Goal: Information Seeking & Learning: Understand process/instructions

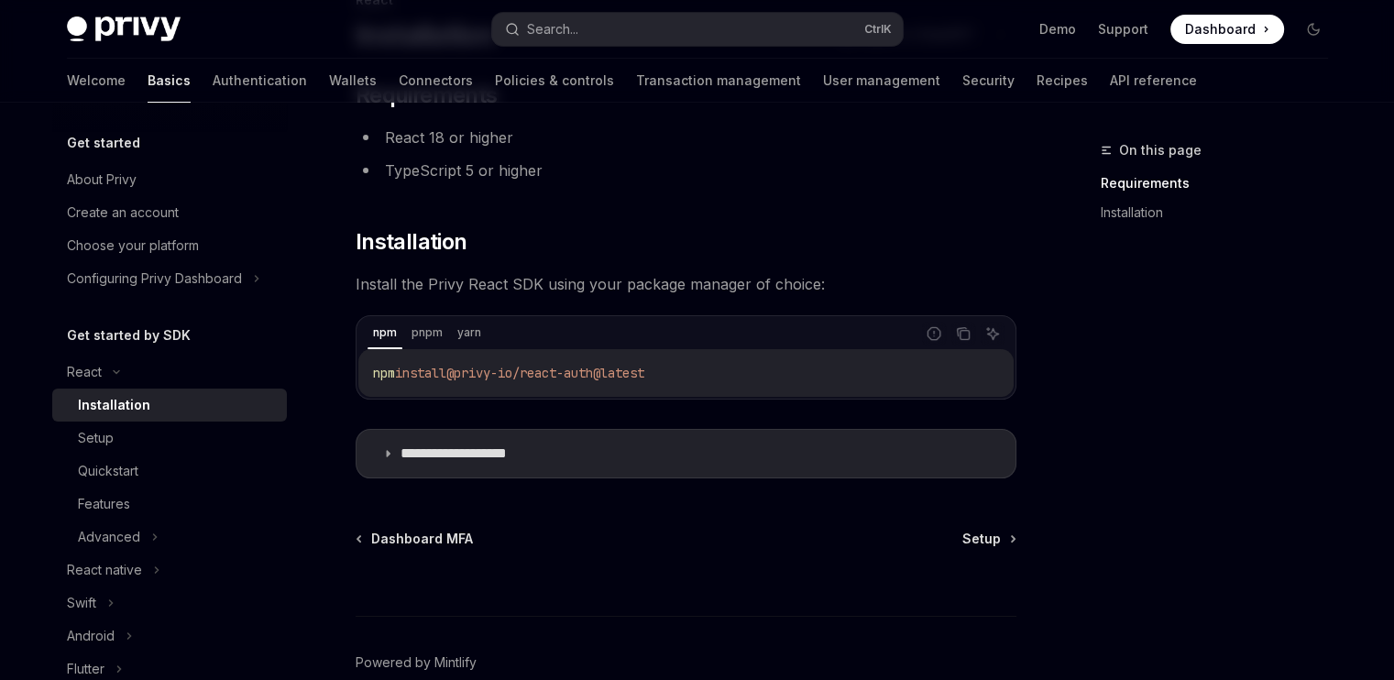
scroll to position [165, 0]
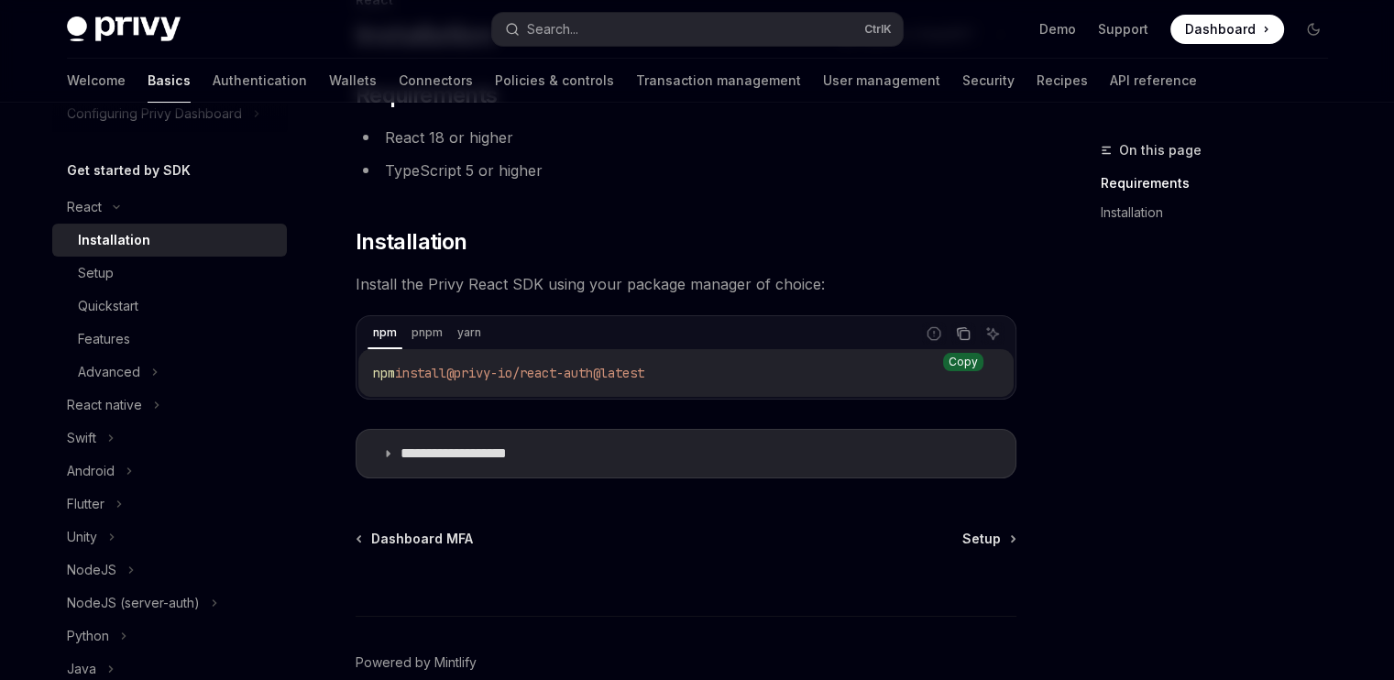
click at [964, 336] on icon "Copy the contents from the code block" at bounding box center [963, 333] width 15 height 15
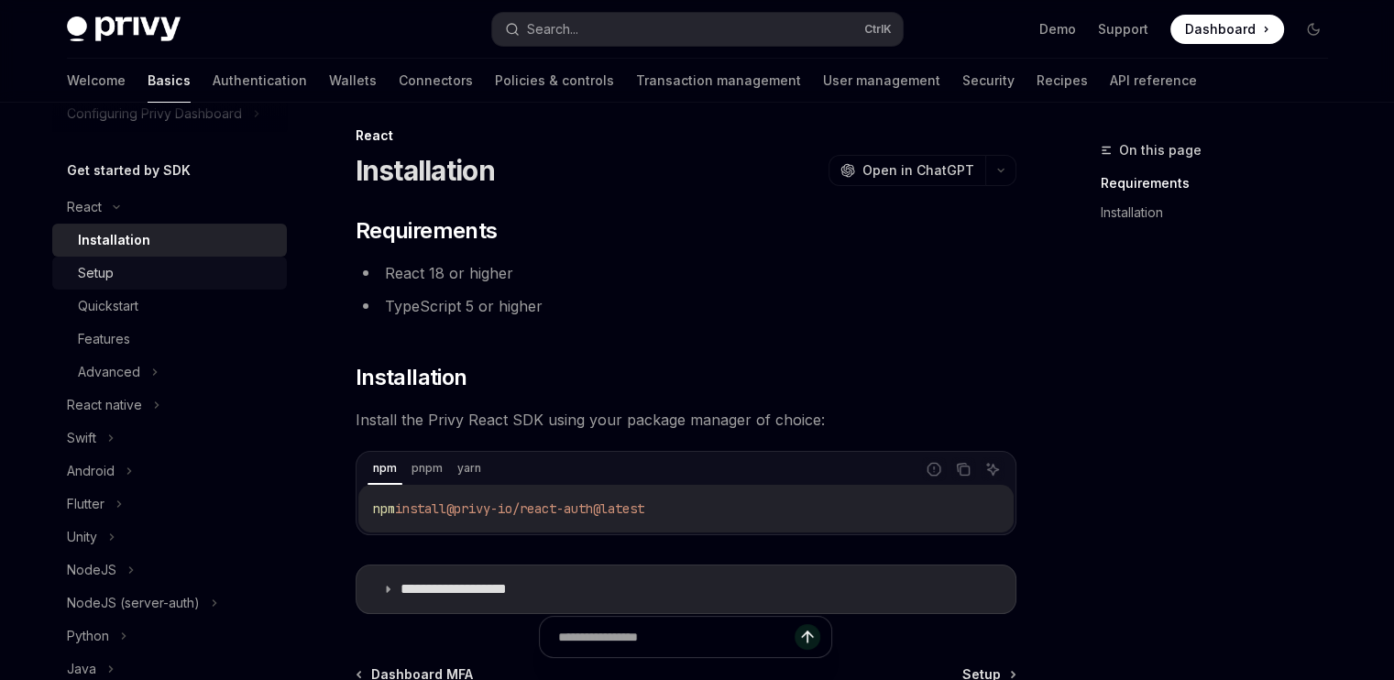
click at [88, 274] on div "Setup" at bounding box center [96, 273] width 36 height 22
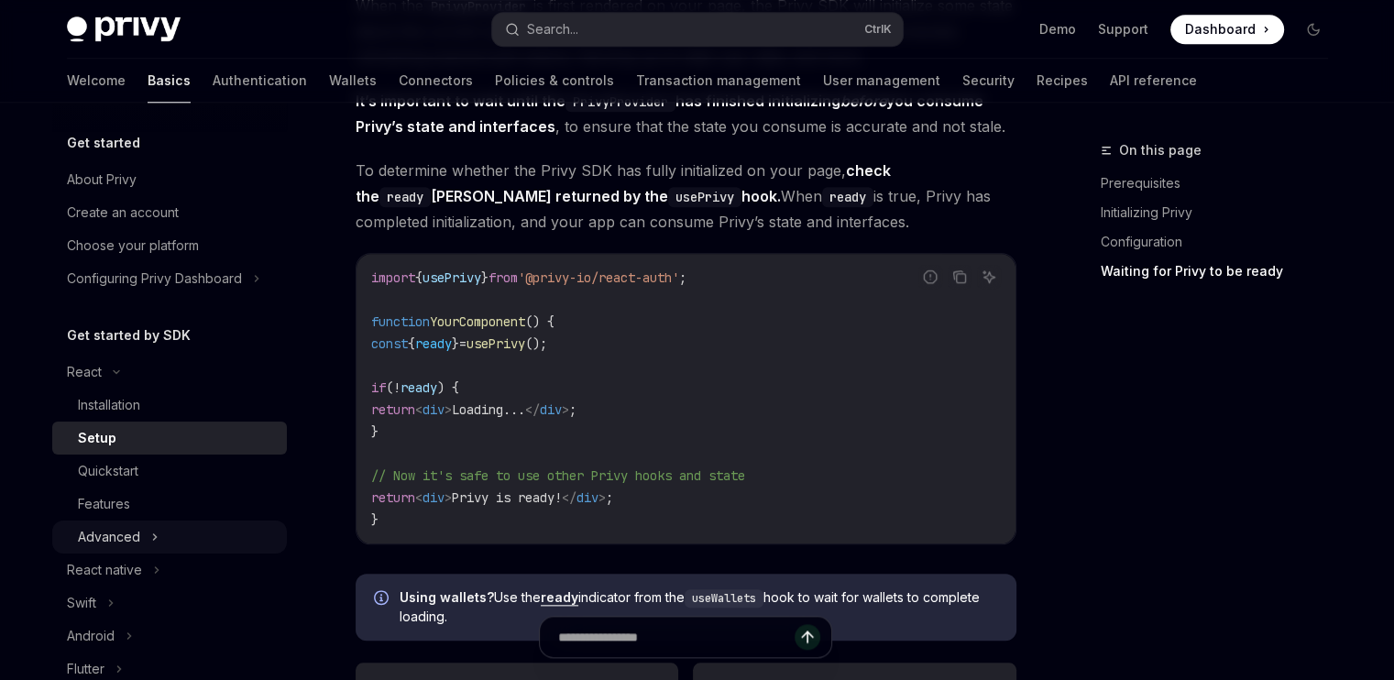
scroll to position [101, 0]
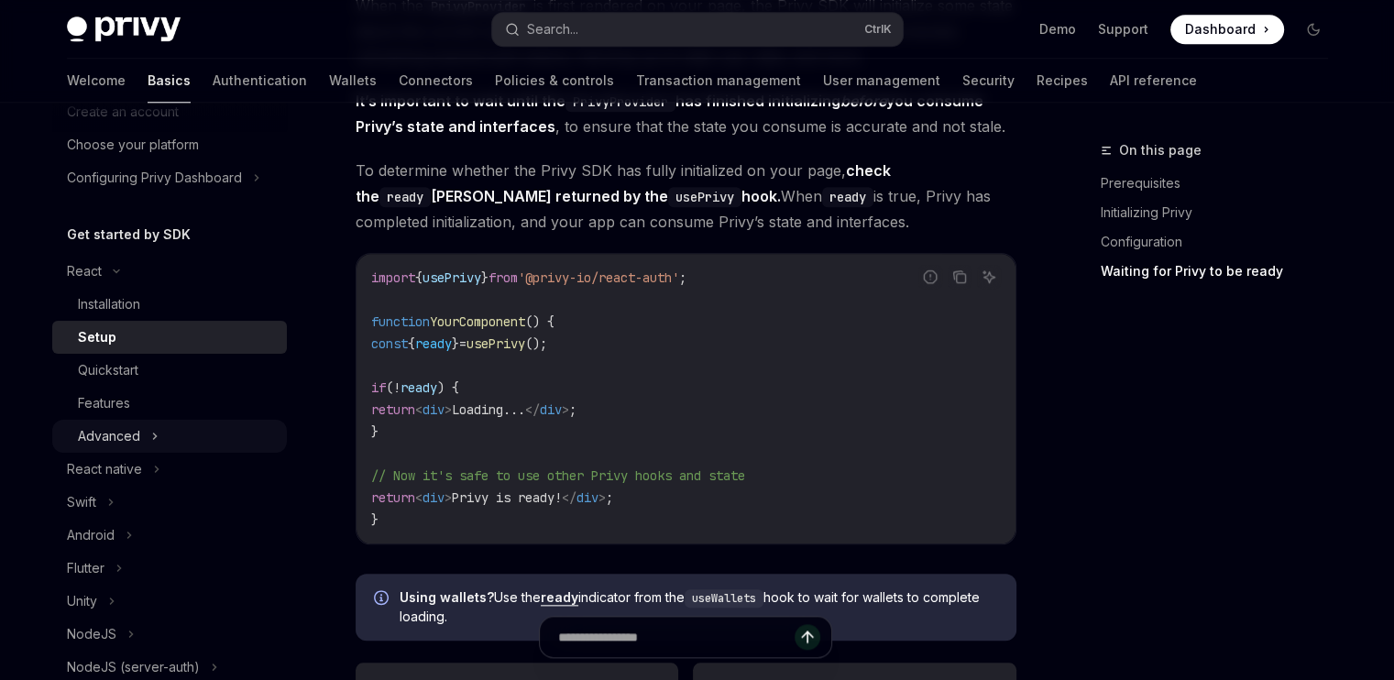
click at [151, 432] on icon at bounding box center [154, 436] width 7 height 22
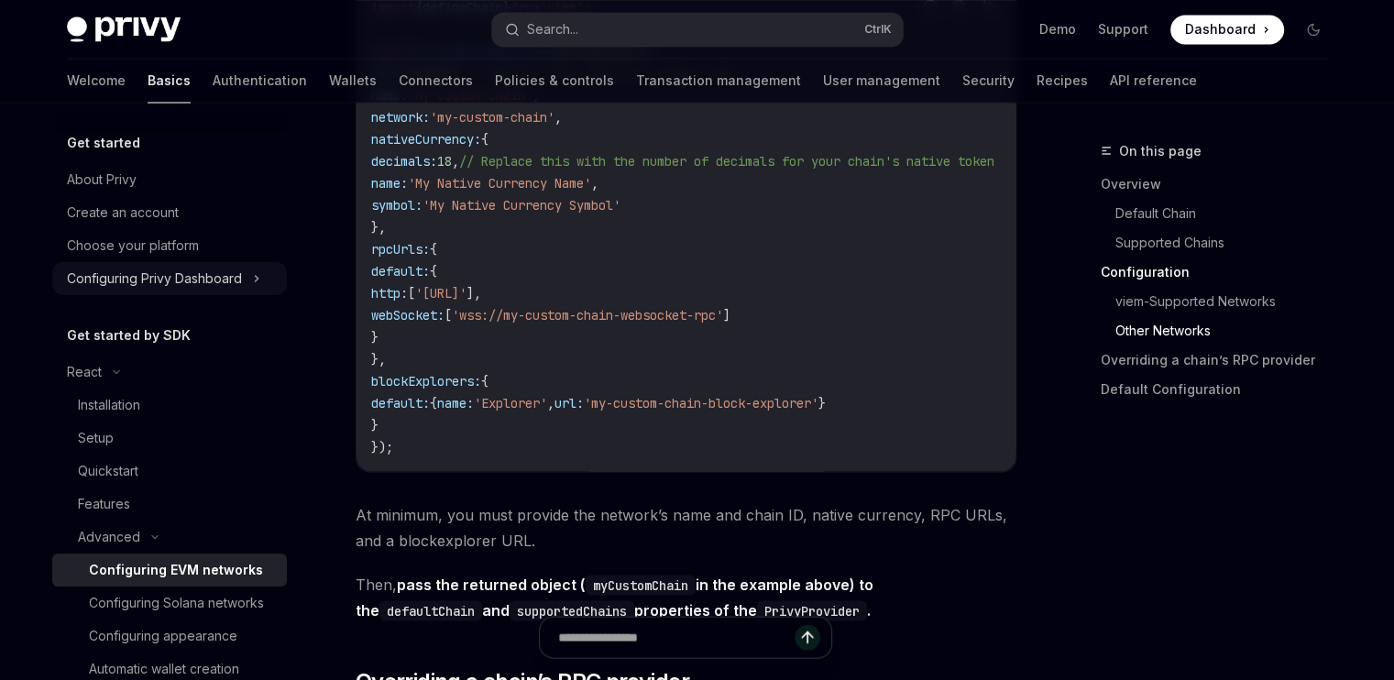
scroll to position [3348, 0]
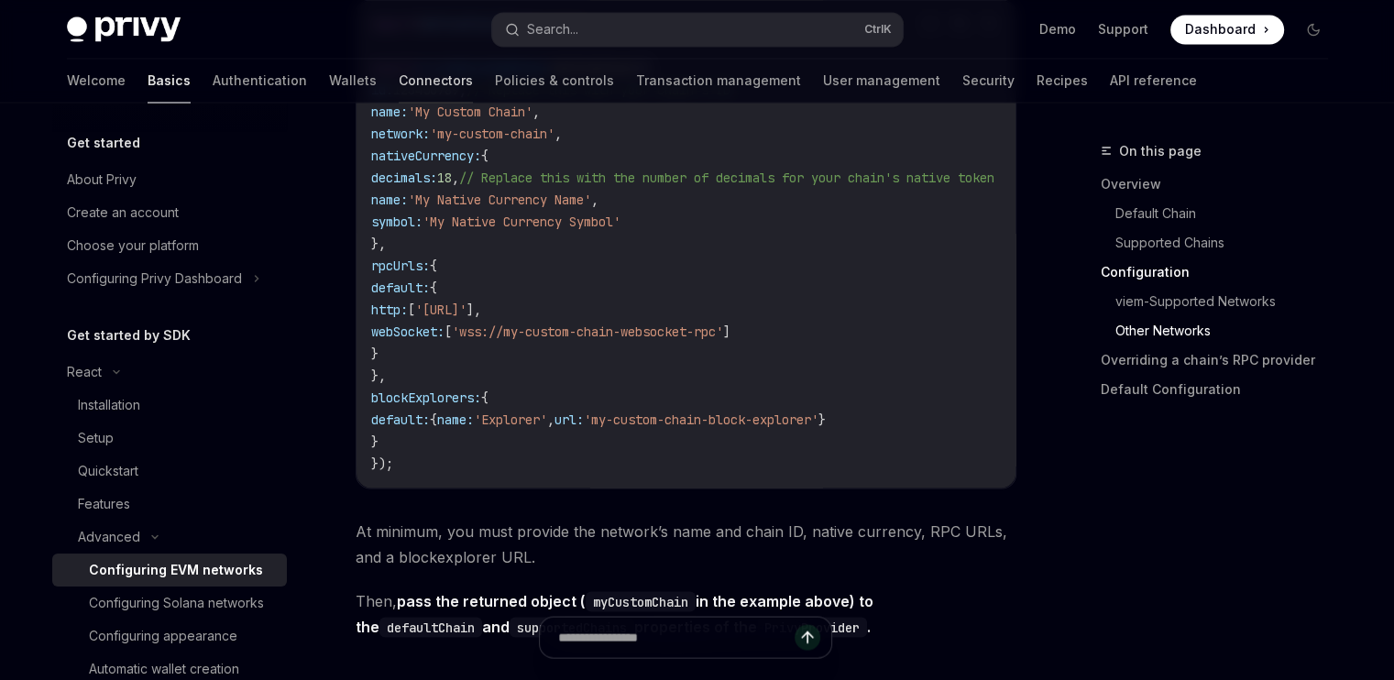
click at [399, 83] on link "Connectors" at bounding box center [436, 81] width 74 height 44
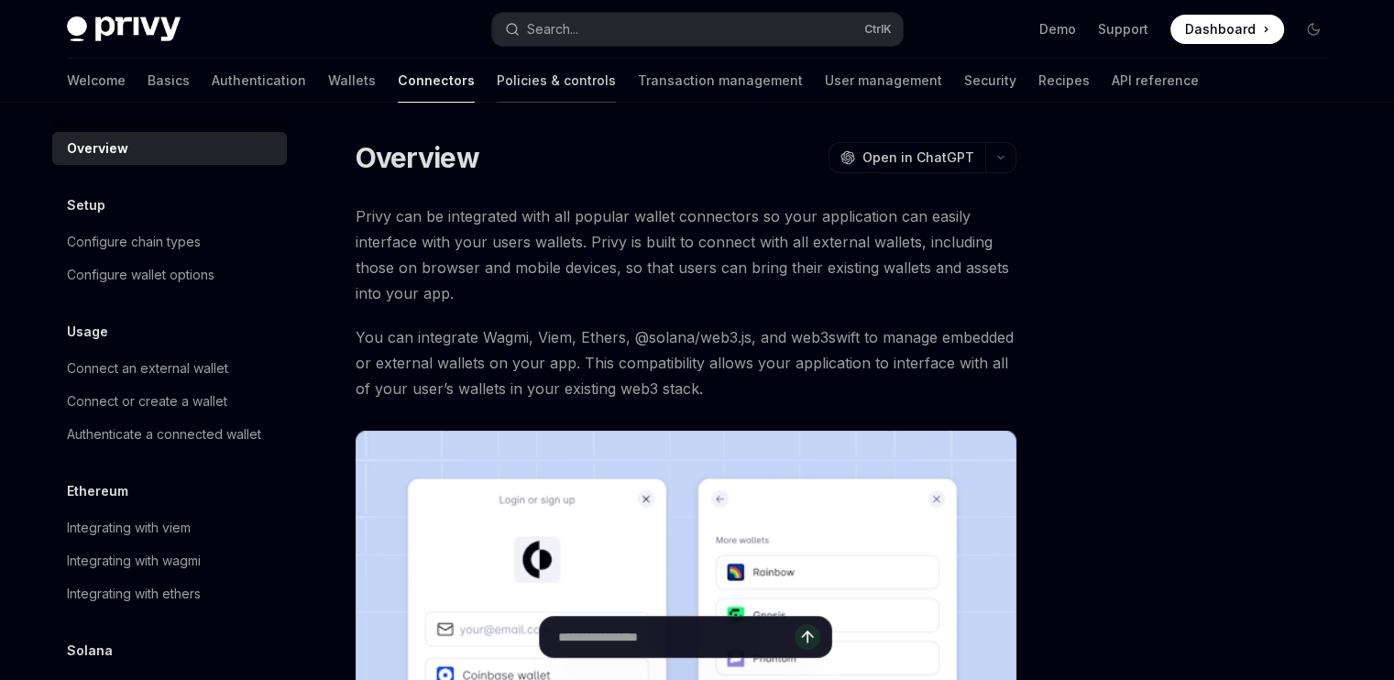
click at [512, 81] on link "Policies & controls" at bounding box center [556, 81] width 119 height 44
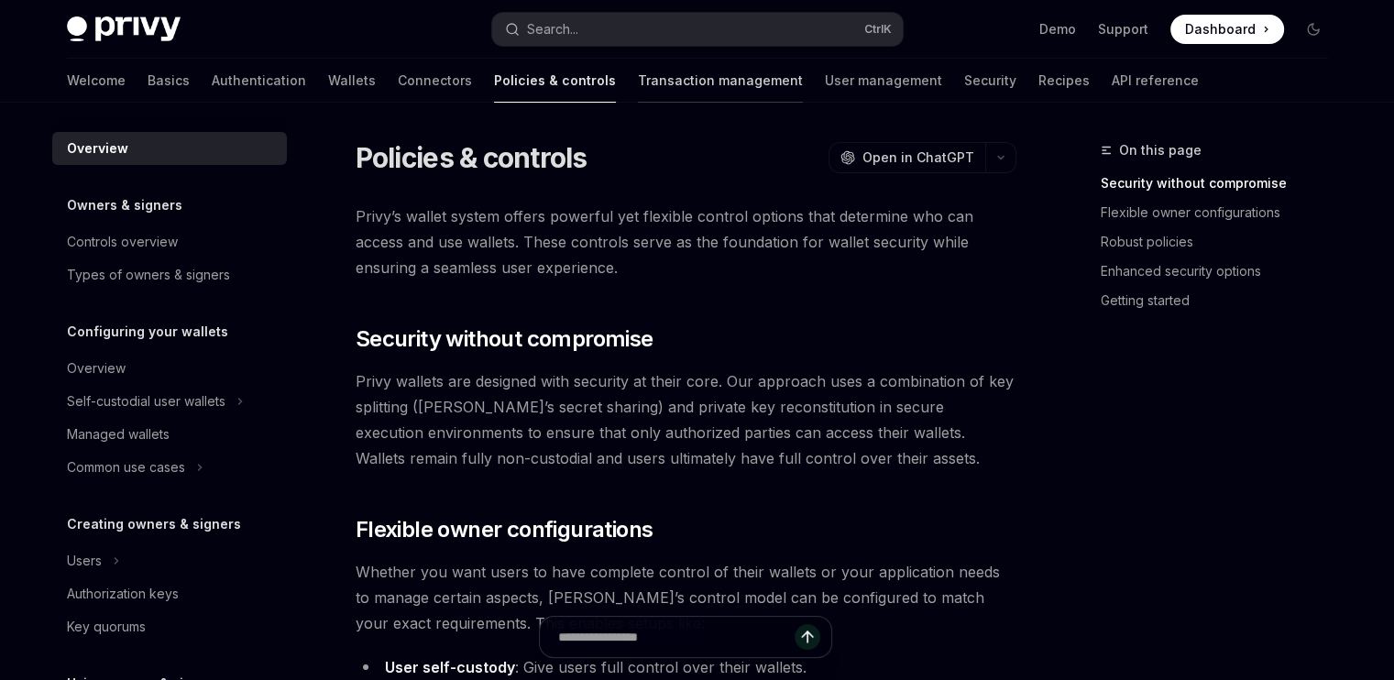
click at [638, 85] on link "Transaction management" at bounding box center [720, 81] width 165 height 44
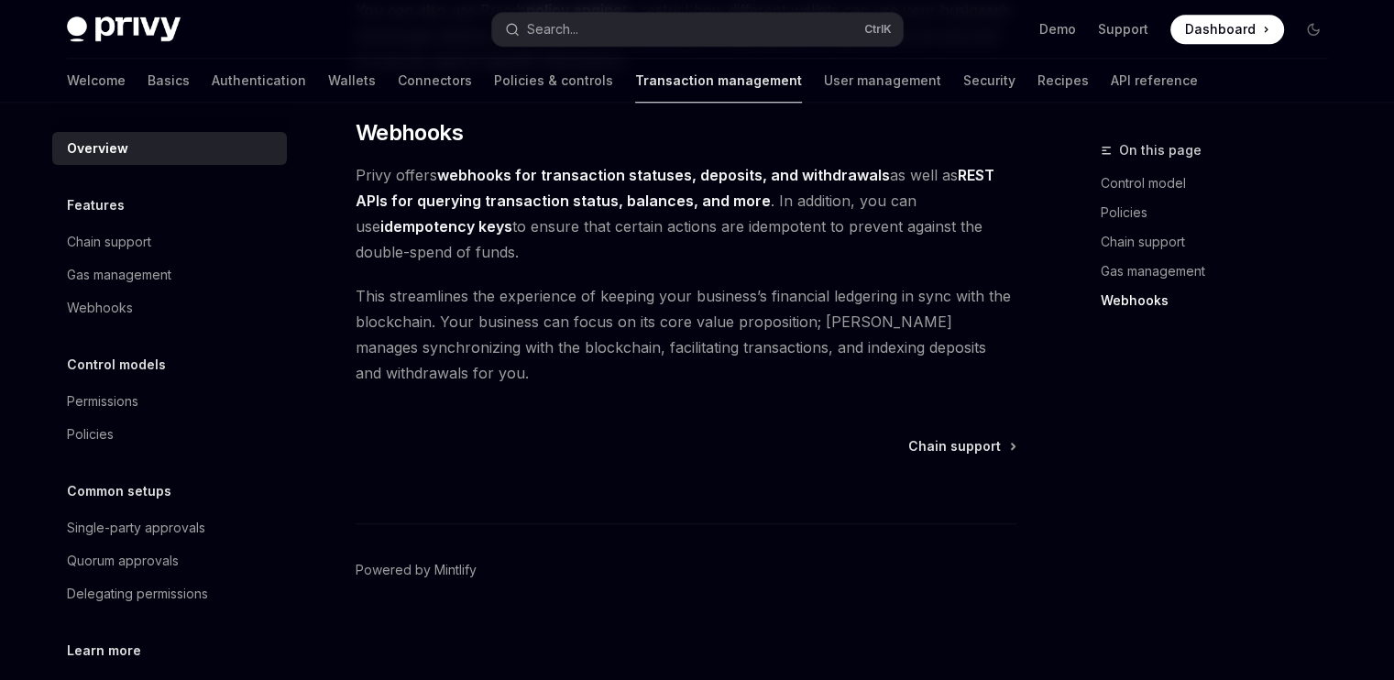
scroll to position [126, 0]
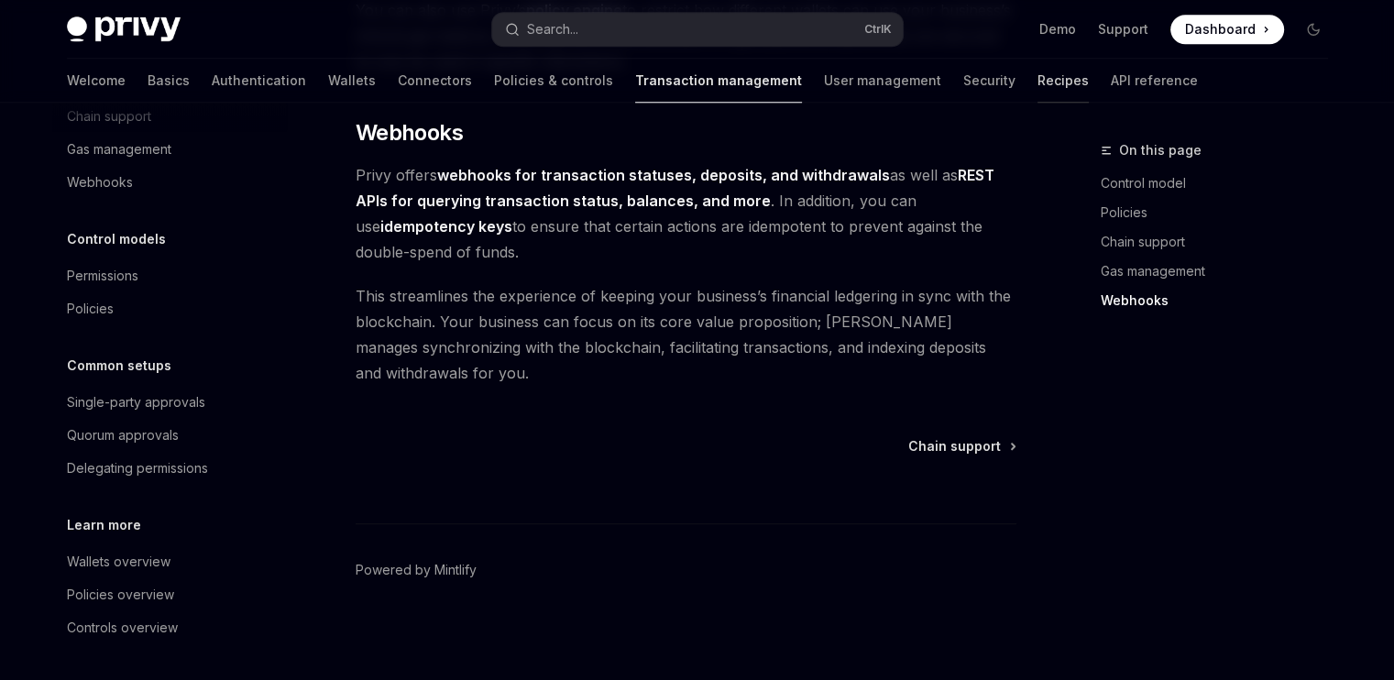
click at [1038, 87] on link "Recipes" at bounding box center [1063, 81] width 51 height 44
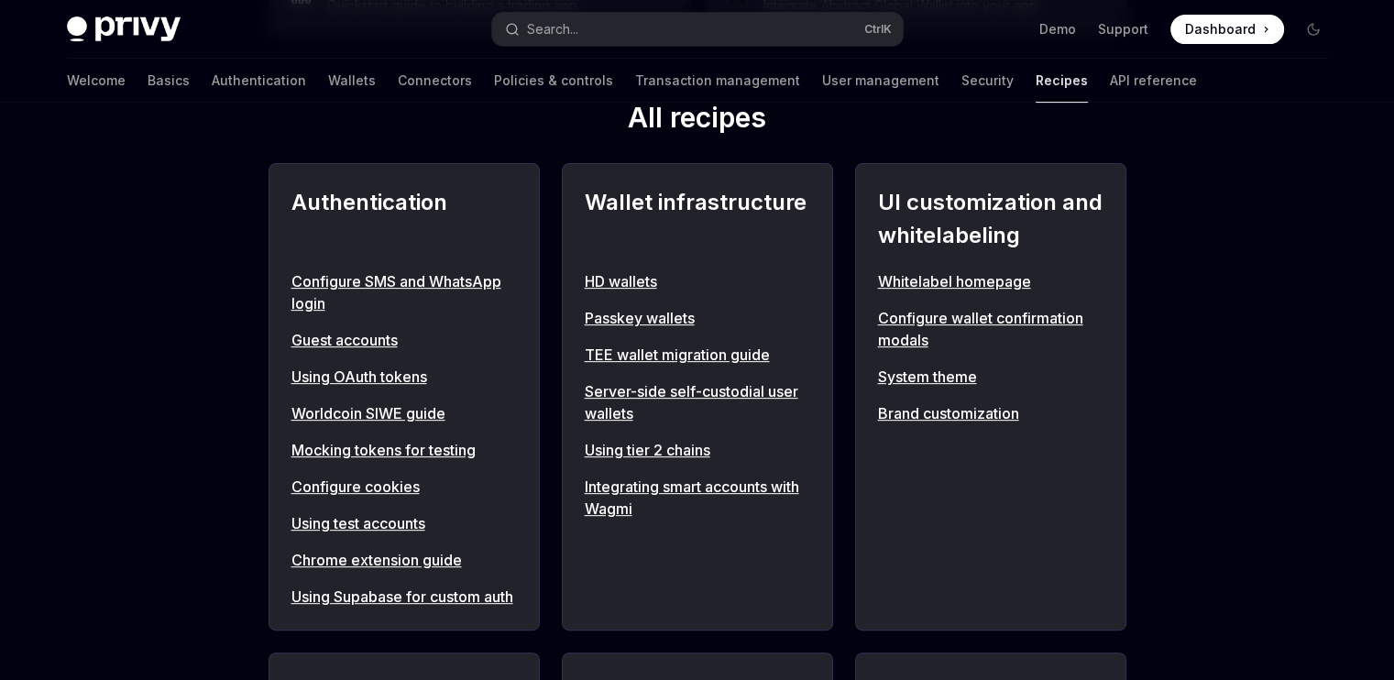
scroll to position [667, 0]
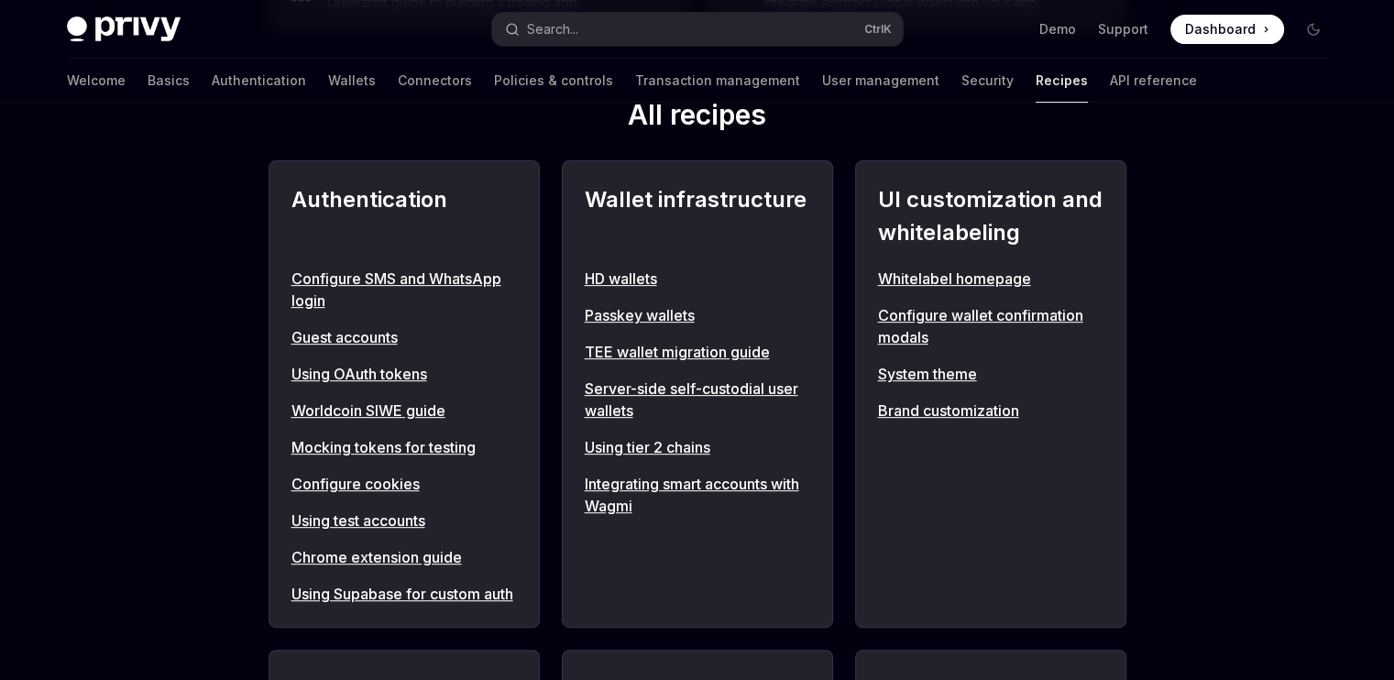
click at [616, 501] on link "Integrating smart accounts with Wagmi" at bounding box center [698, 495] width 226 height 44
click at [616, 483] on link "Integrating smart accounts with Wagmi" at bounding box center [698, 495] width 226 height 44
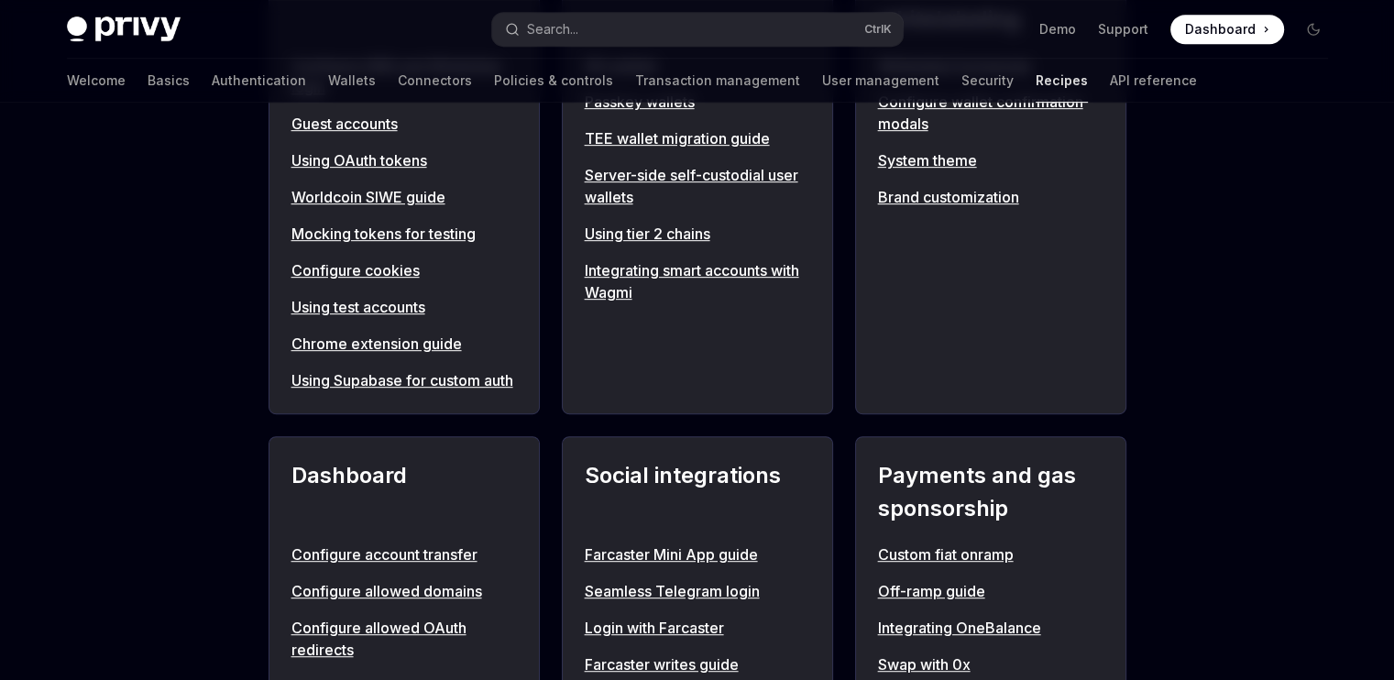
scroll to position [886, 0]
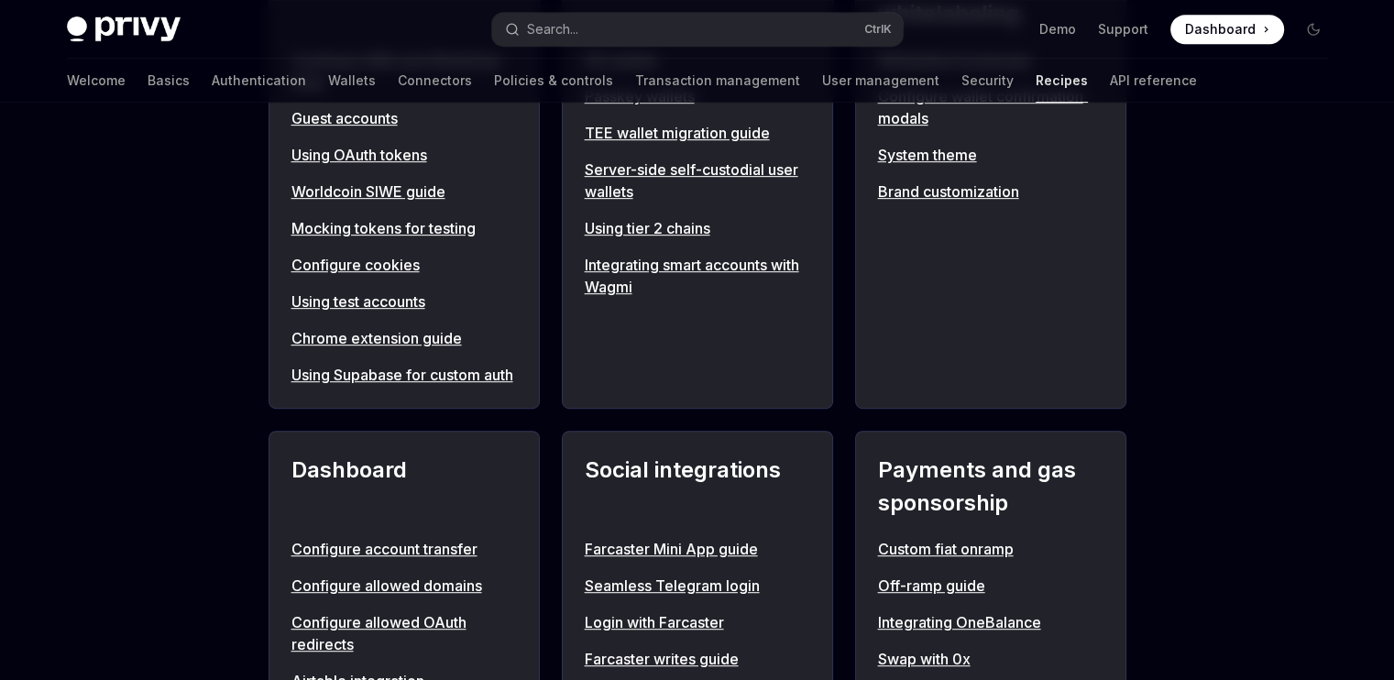
click at [612, 277] on link "Integrating smart accounts with Wagmi" at bounding box center [698, 276] width 226 height 44
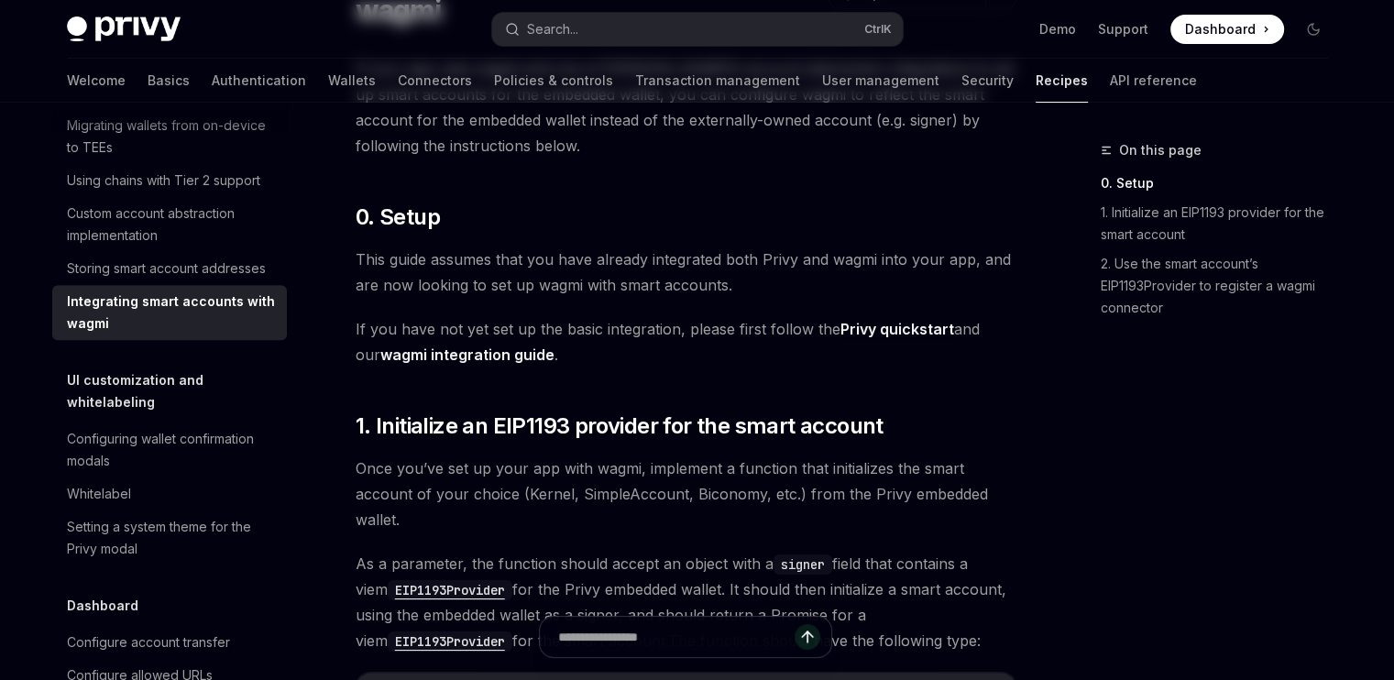
scroll to position [209, 0]
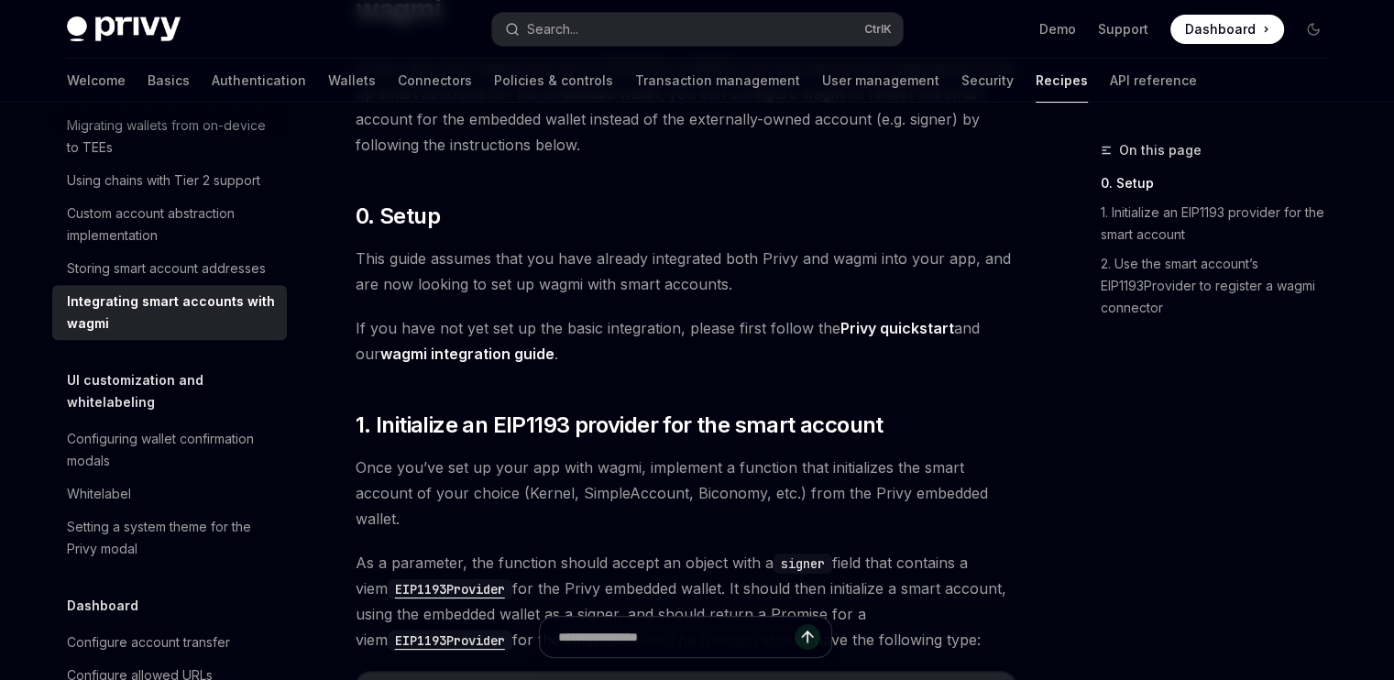
click at [869, 326] on link "Privy quickstart" at bounding box center [898, 328] width 114 height 19
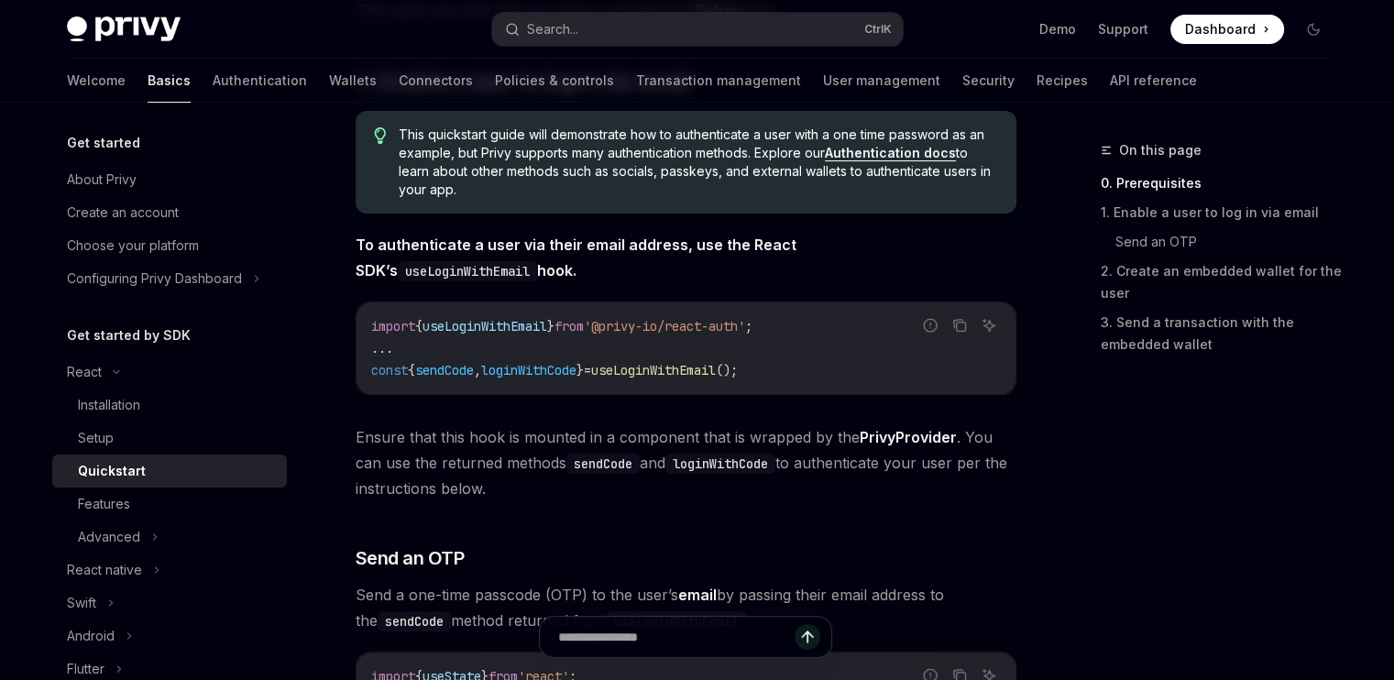
scroll to position [340, 0]
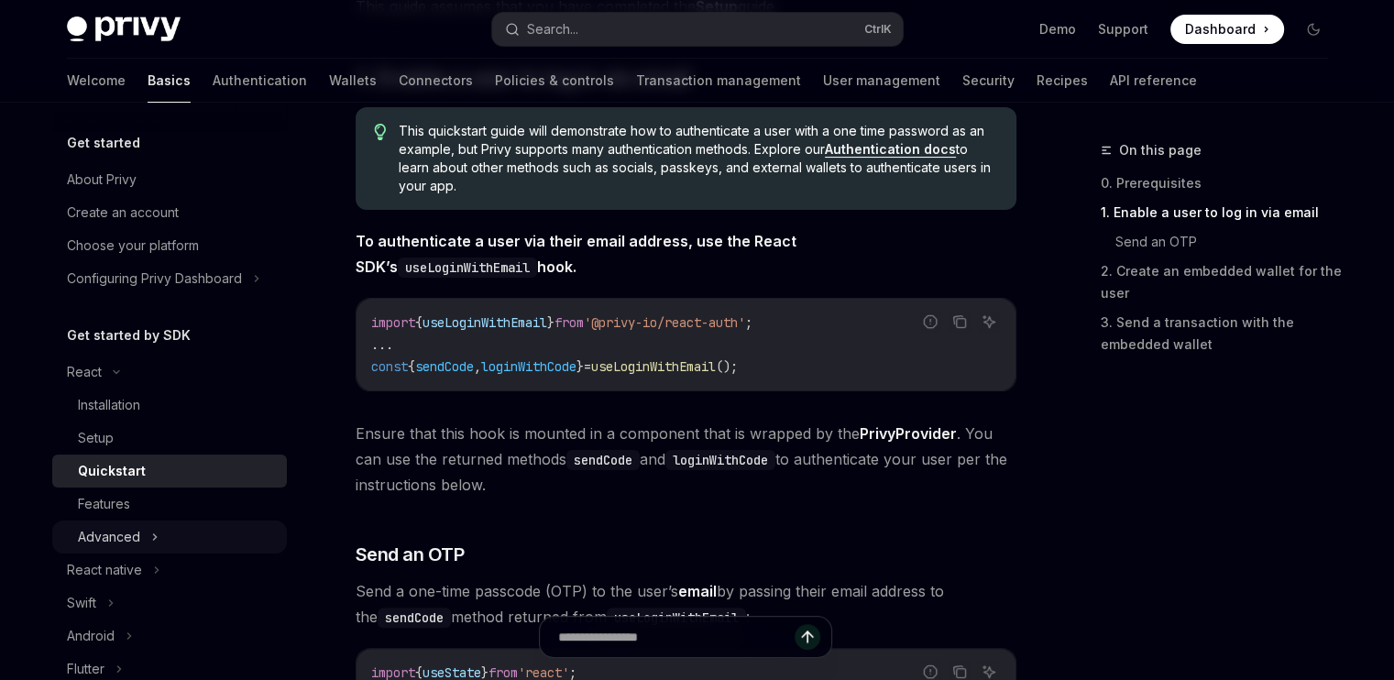
click at [158, 531] on div "Advanced" at bounding box center [169, 537] width 235 height 33
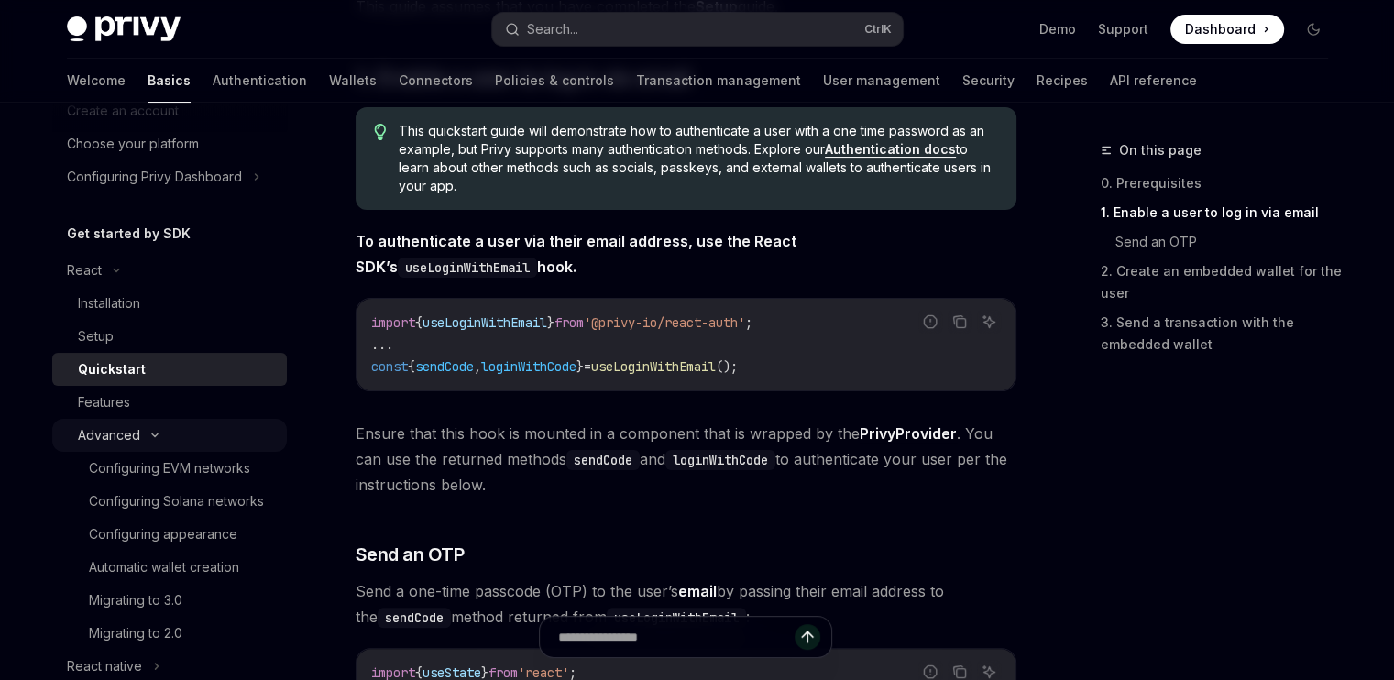
scroll to position [103, 0]
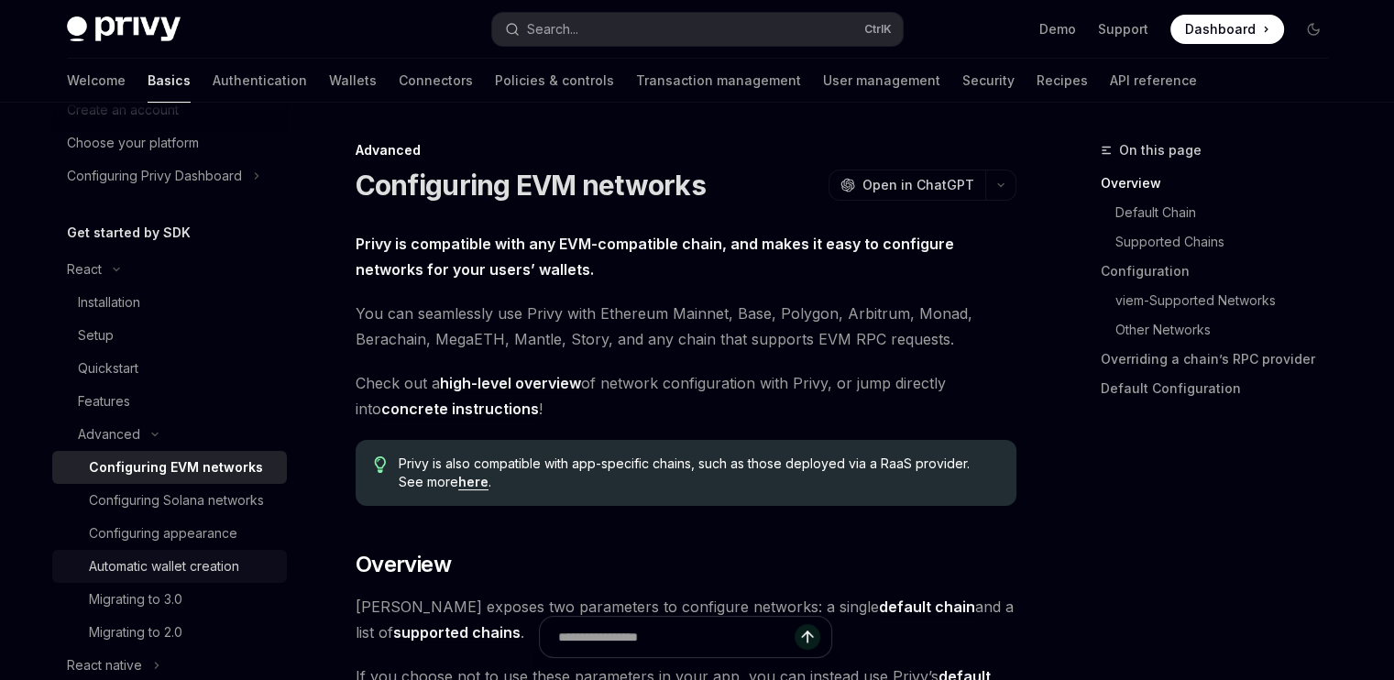
scroll to position [242, 0]
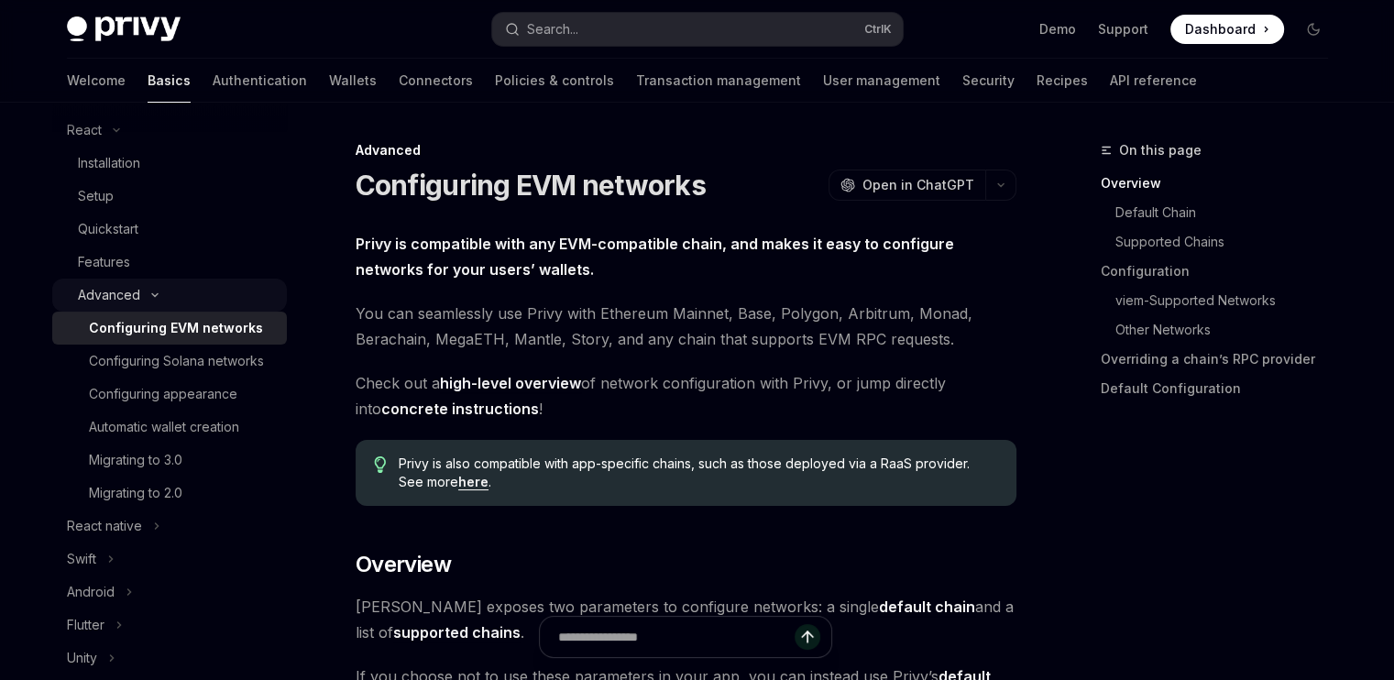
click at [149, 298] on icon at bounding box center [155, 295] width 22 height 7
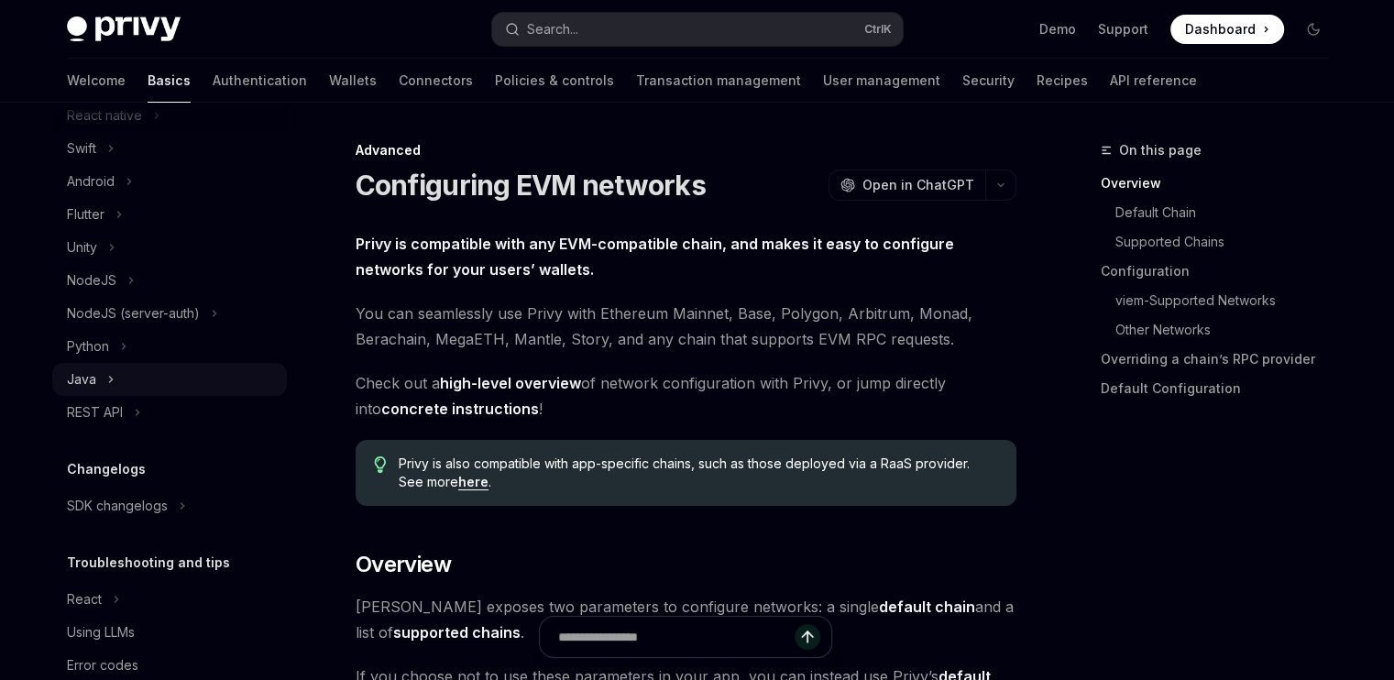
scroll to position [458, 0]
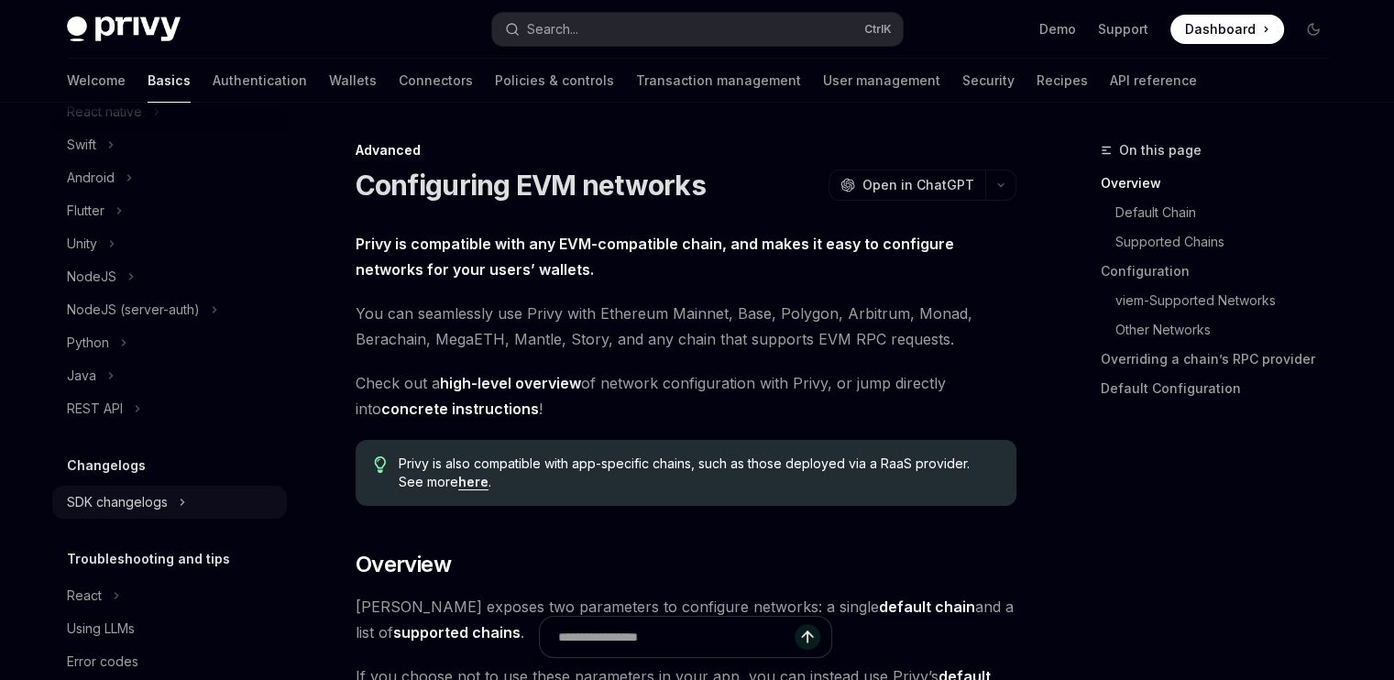
click at [179, 500] on icon at bounding box center [182, 502] width 7 height 22
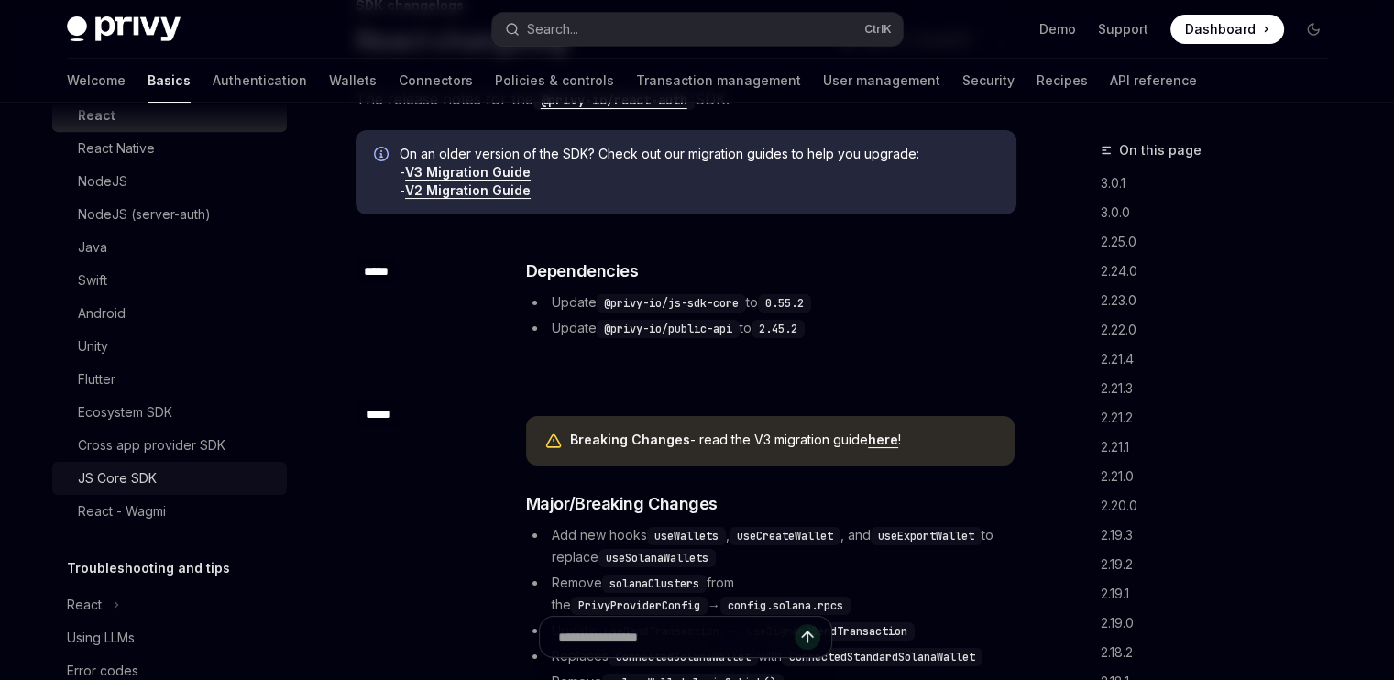
scroll to position [876, 0]
click at [108, 504] on div "React - Wagmi" at bounding box center [122, 513] width 88 height 22
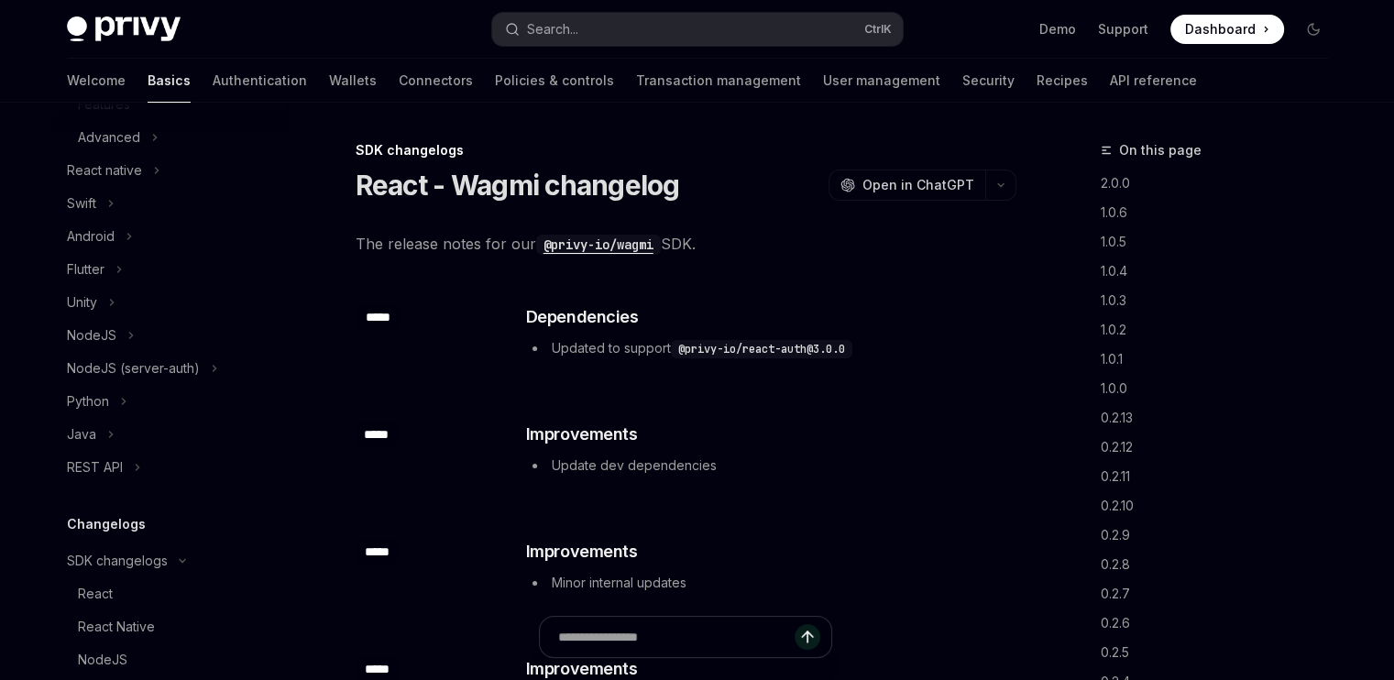
scroll to position [394, 0]
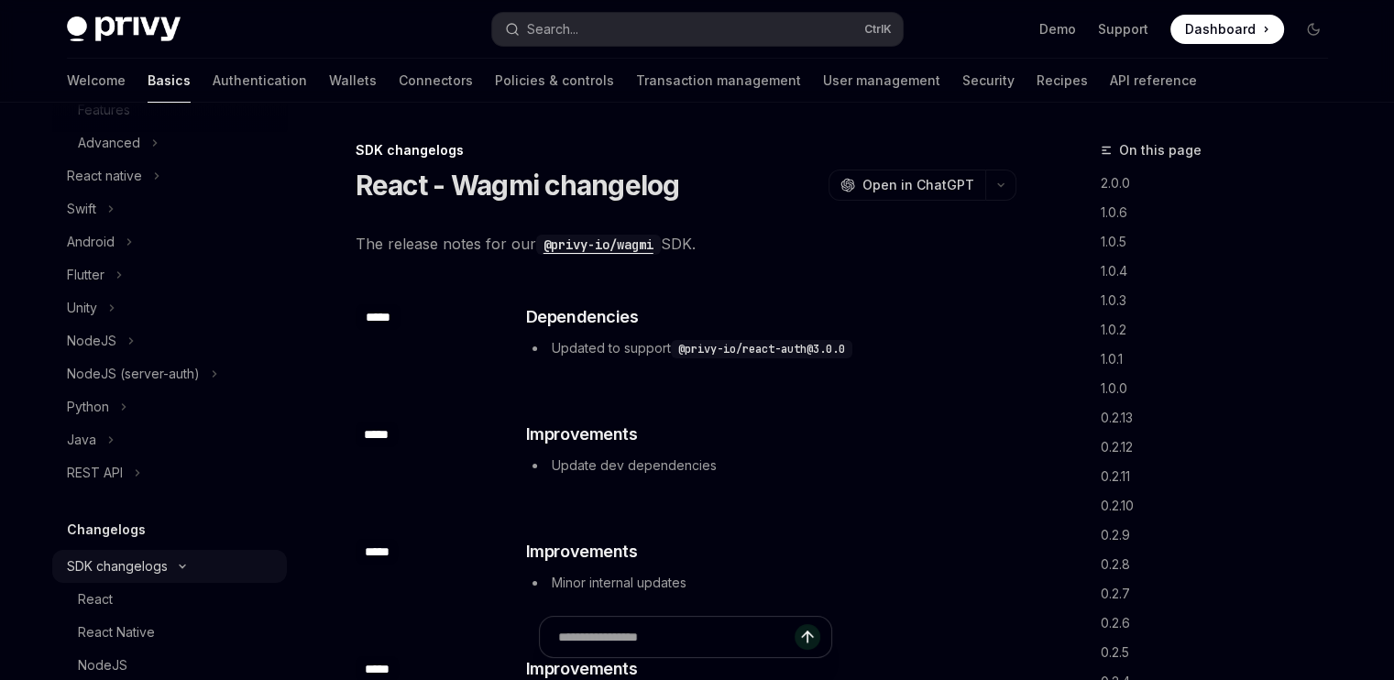
click at [177, 567] on icon at bounding box center [182, 566] width 22 height 7
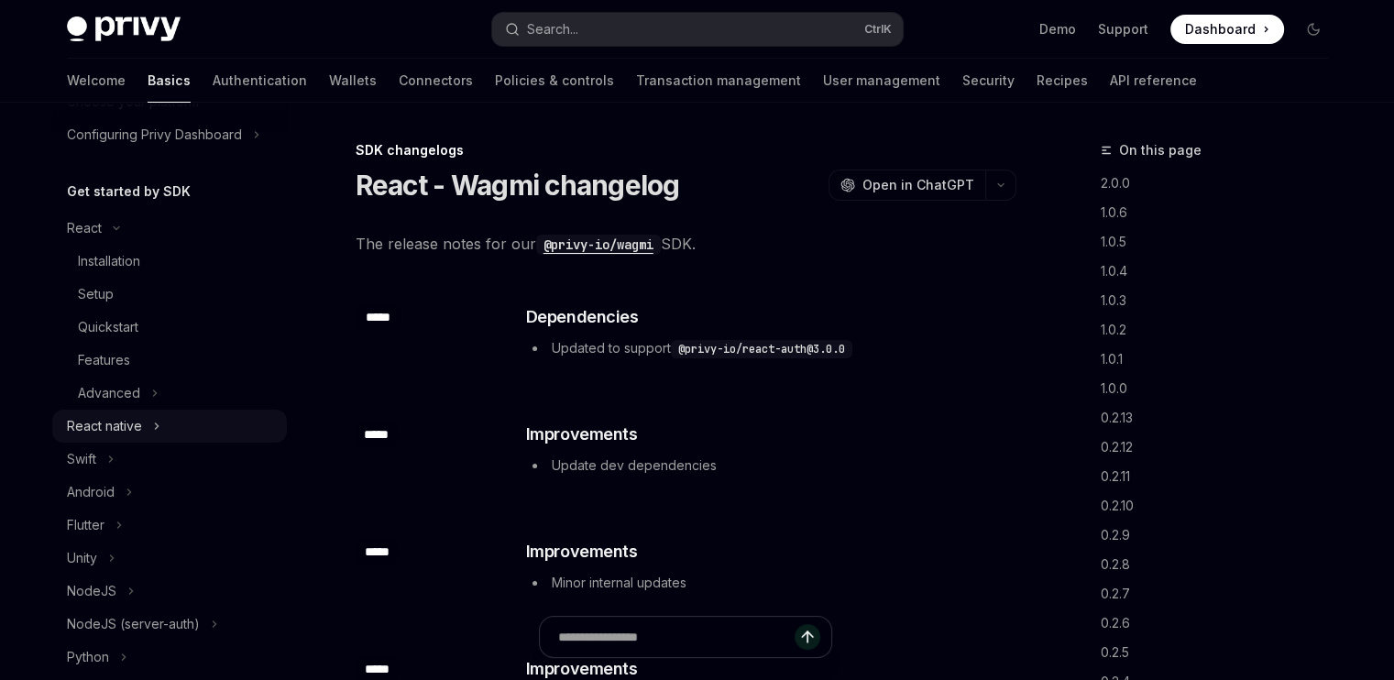
scroll to position [132, 0]
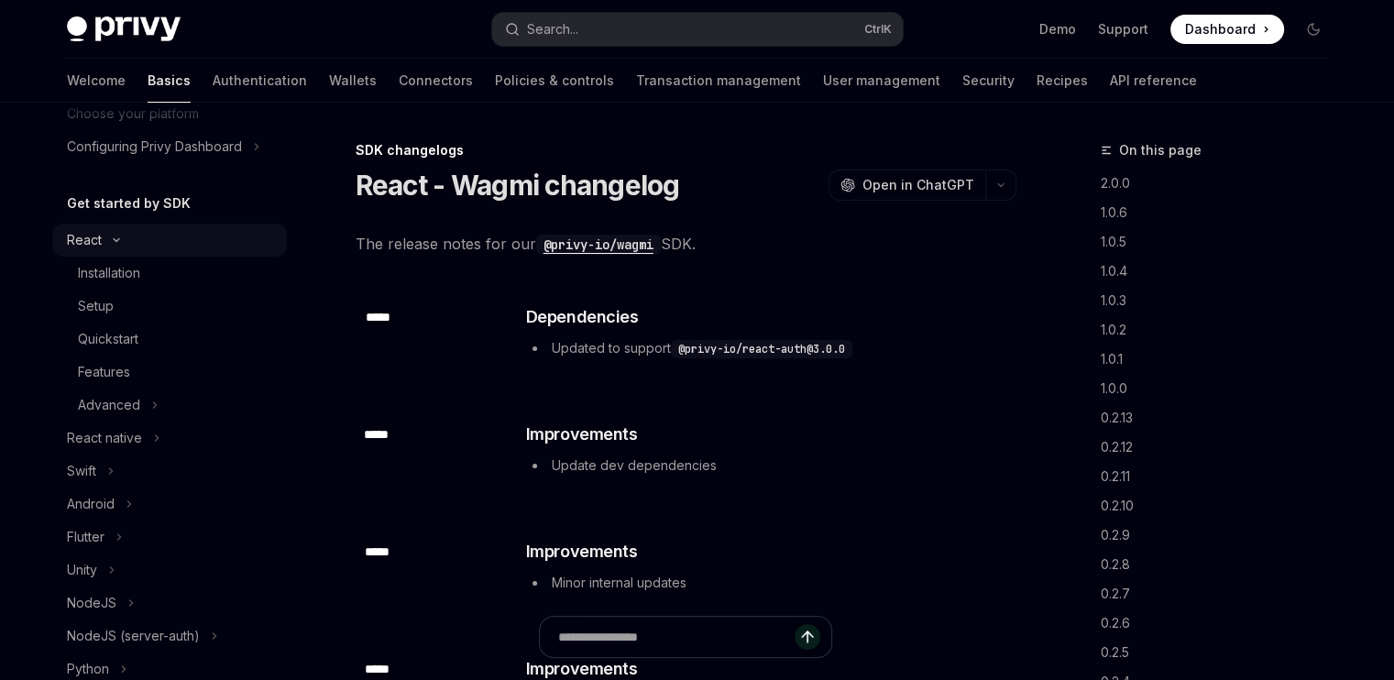
click at [110, 241] on icon at bounding box center [116, 240] width 22 height 7
click at [110, 241] on div "React" at bounding box center [169, 240] width 235 height 33
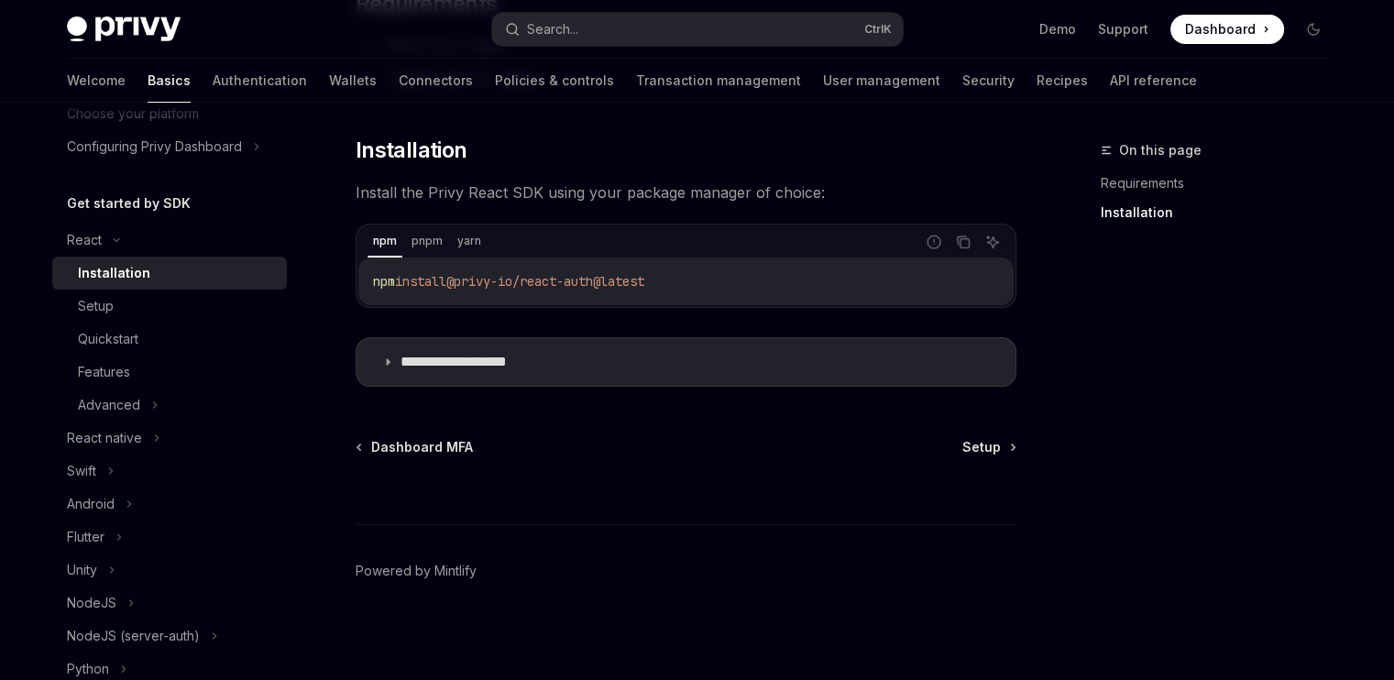
scroll to position [242, 0]
click at [99, 307] on div "Setup" at bounding box center [96, 306] width 36 height 22
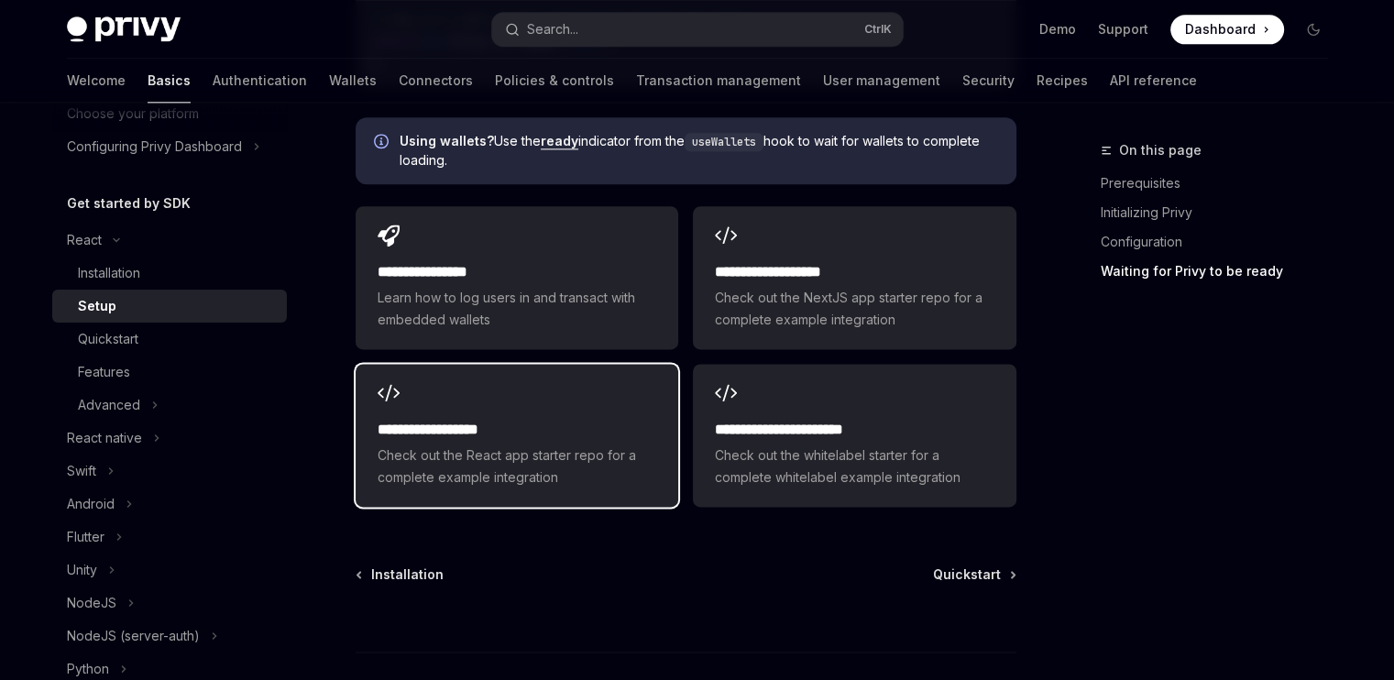
scroll to position [2460, 0]
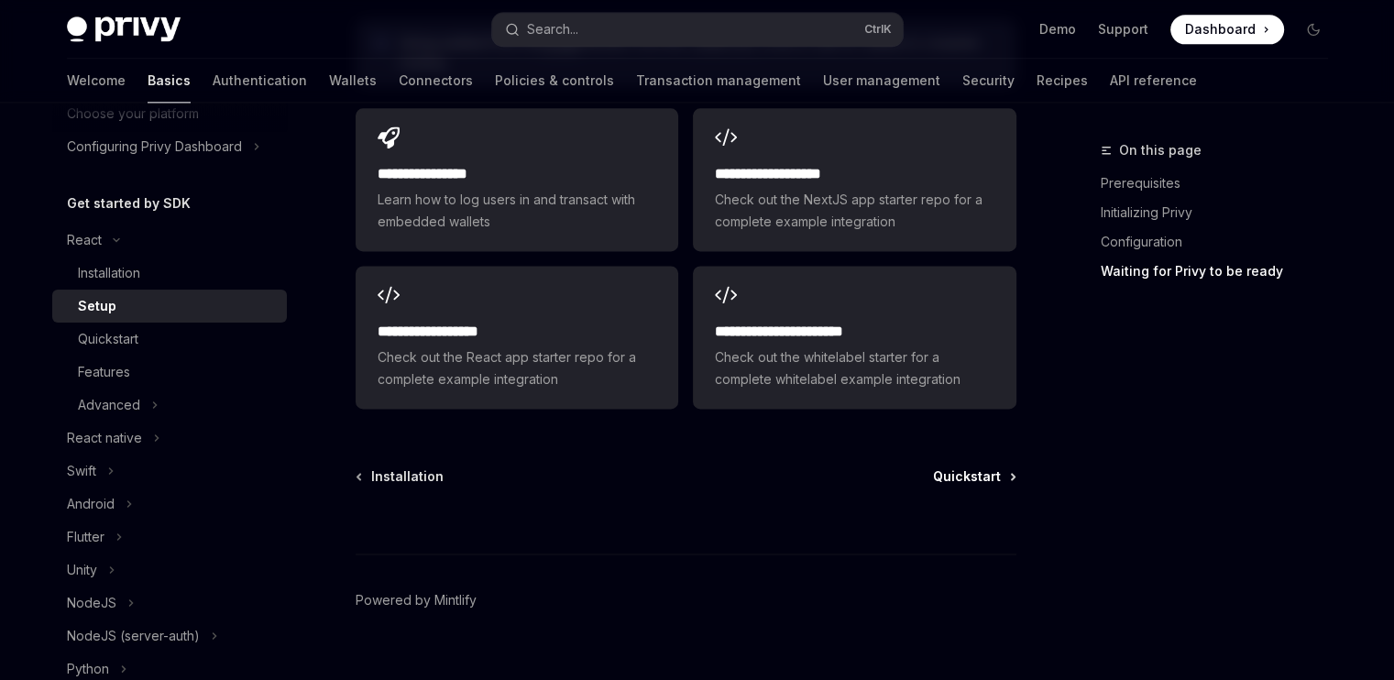
click at [959, 474] on span "Quickstart" at bounding box center [967, 477] width 68 height 18
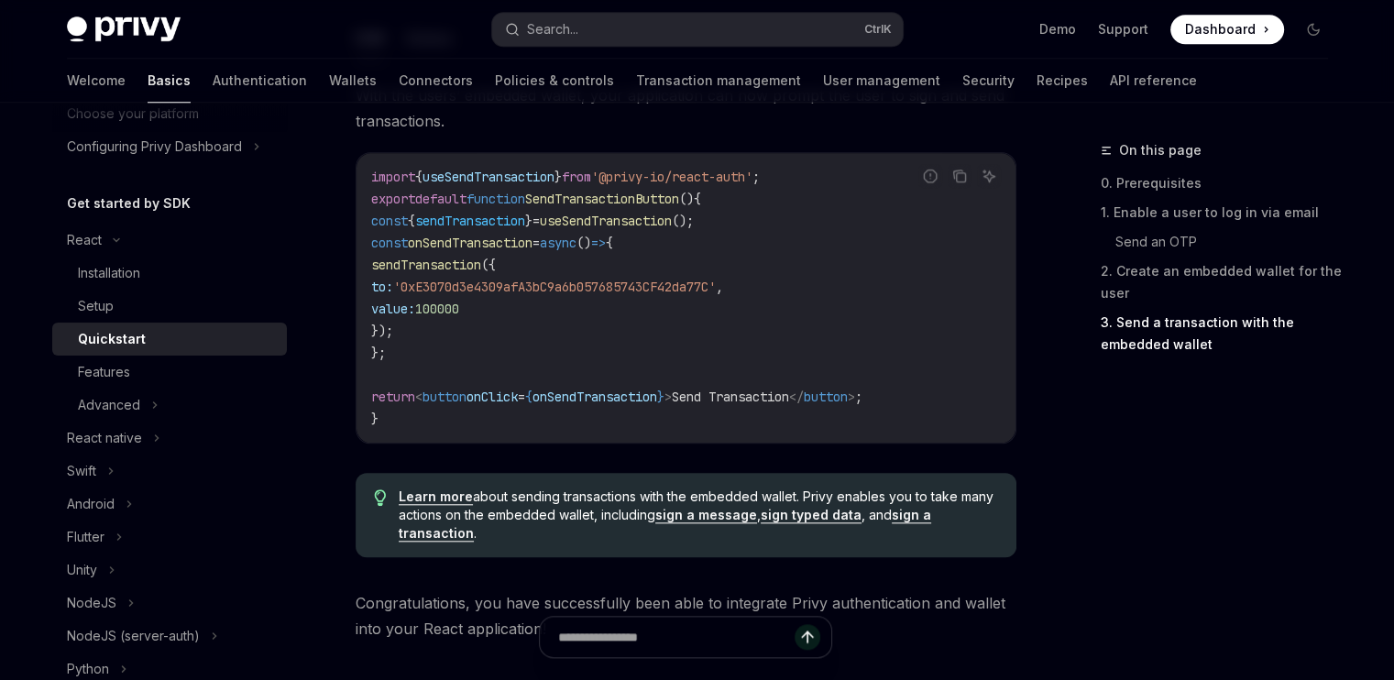
scroll to position [1946, 0]
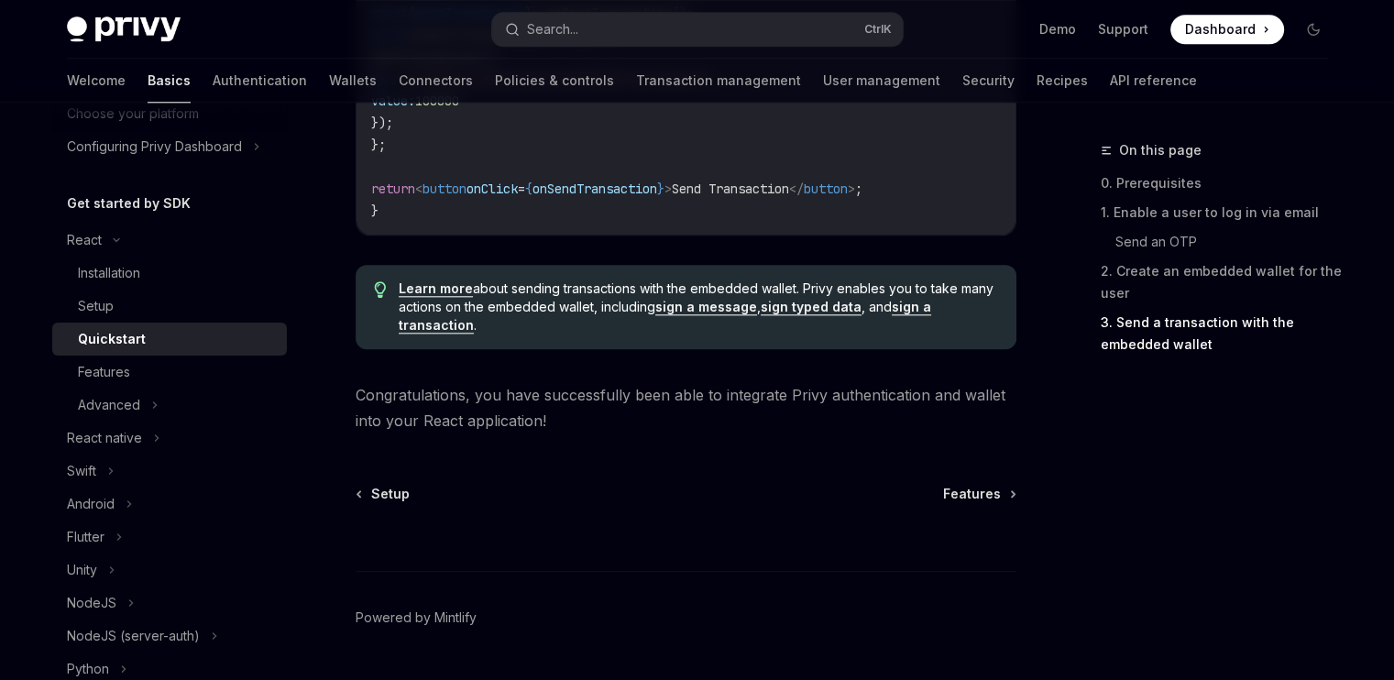
click at [963, 510] on div at bounding box center [686, 537] width 661 height 68
click at [968, 502] on span "Features" at bounding box center [972, 494] width 58 height 18
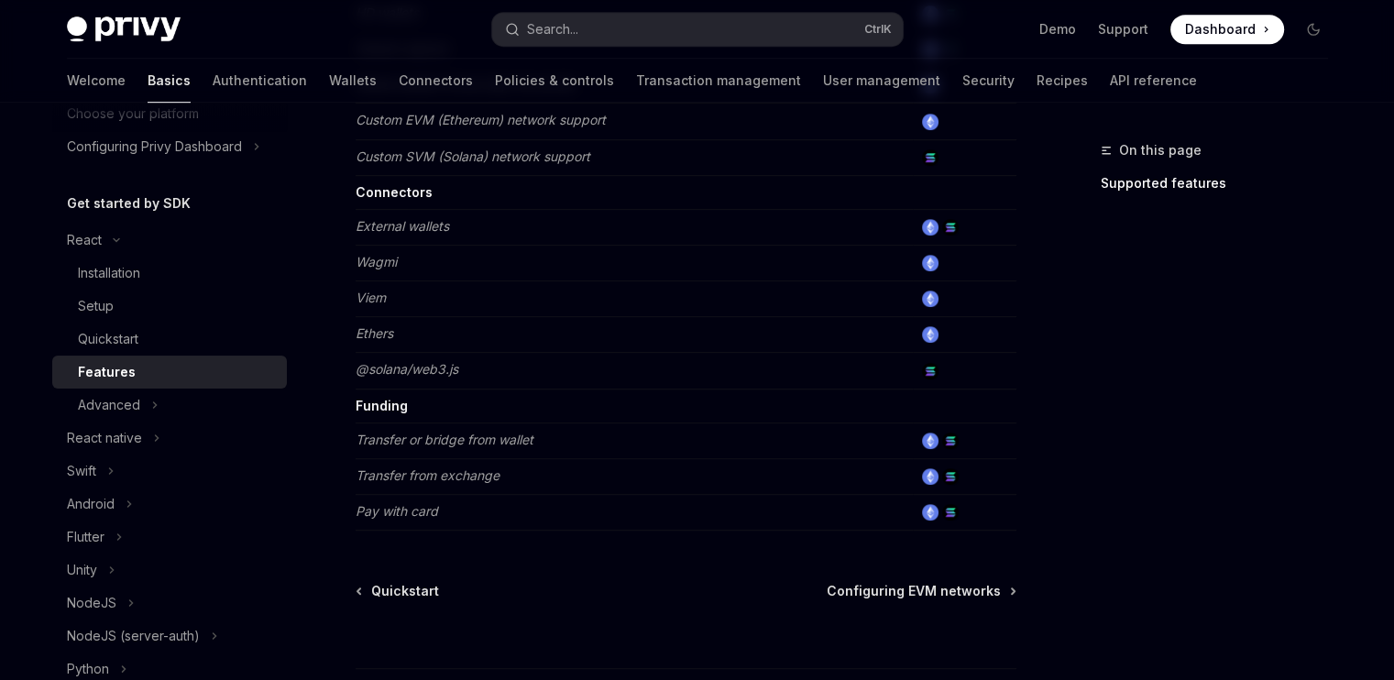
scroll to position [1150, 0]
click at [899, 583] on span "Configuring EVM networks" at bounding box center [914, 589] width 174 height 18
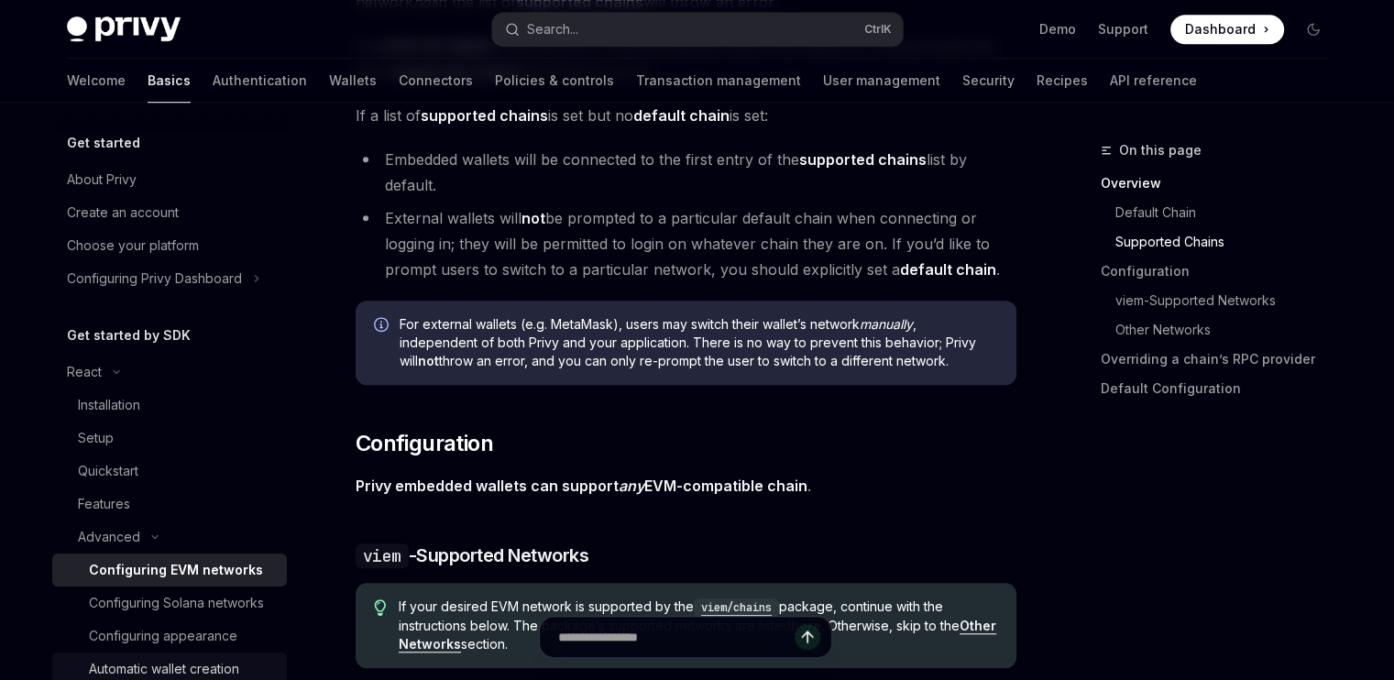
scroll to position [1379, 0]
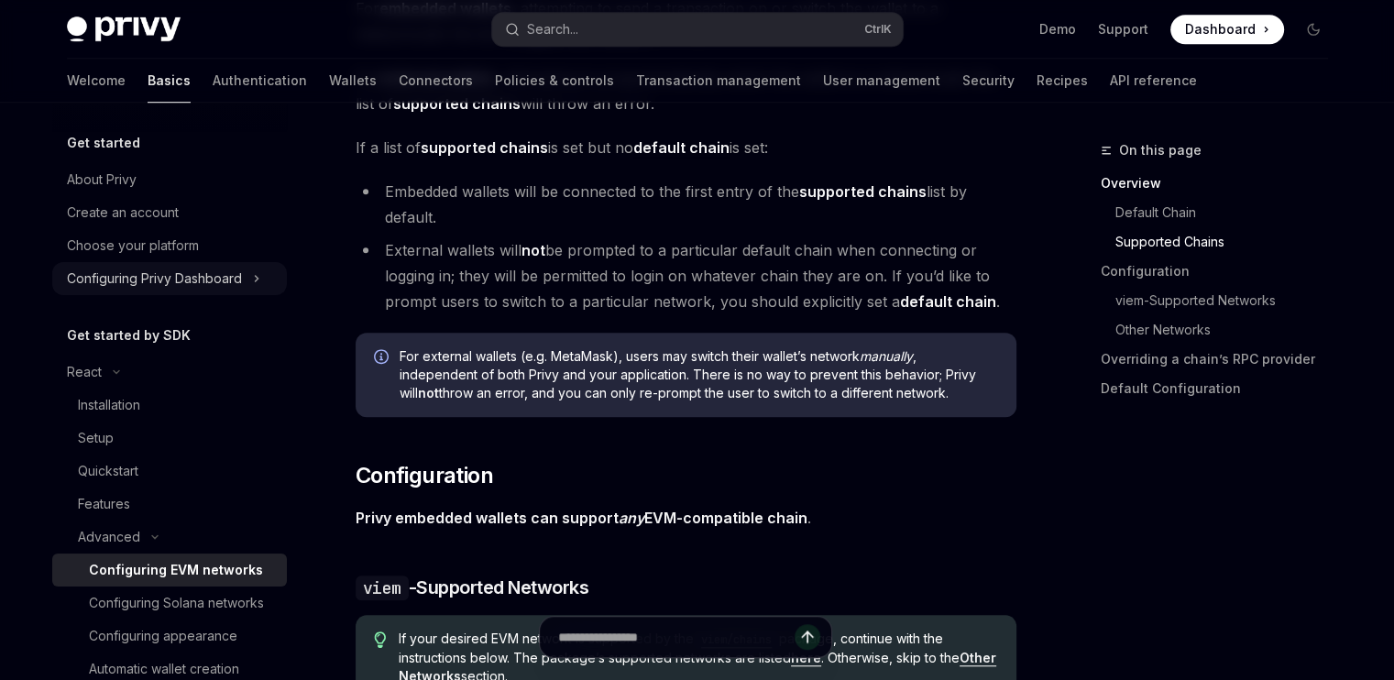
click at [113, 281] on div "Configuring Privy Dashboard" at bounding box center [154, 279] width 175 height 22
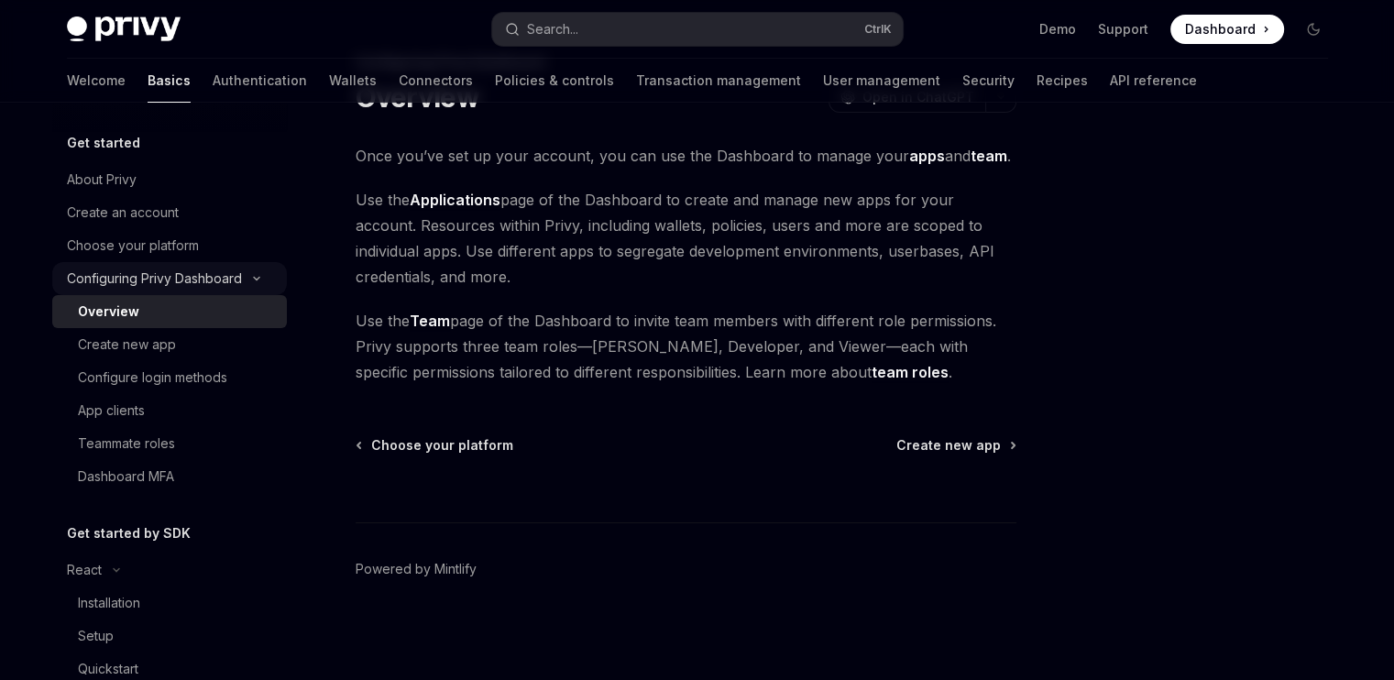
click at [113, 281] on div "Configuring Privy Dashboard" at bounding box center [154, 279] width 175 height 22
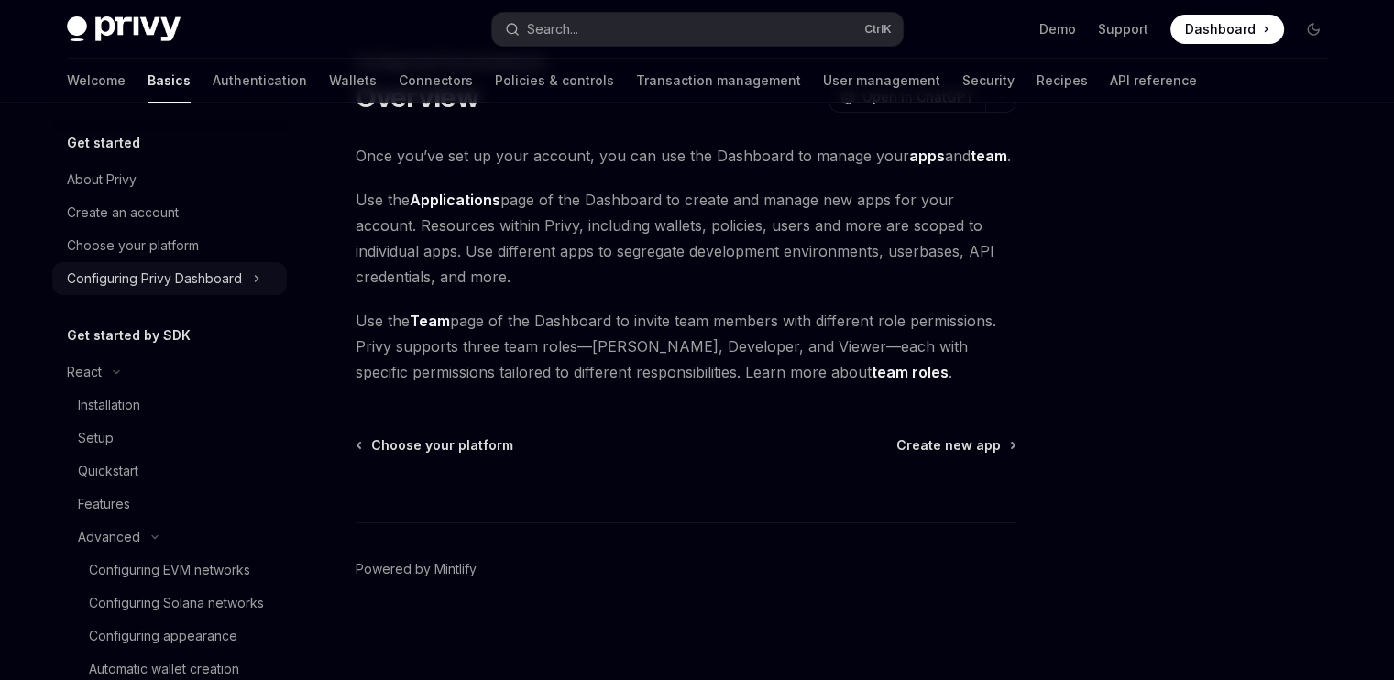
scroll to position [0, 0]
click at [213, 79] on link "Authentication" at bounding box center [260, 81] width 94 height 44
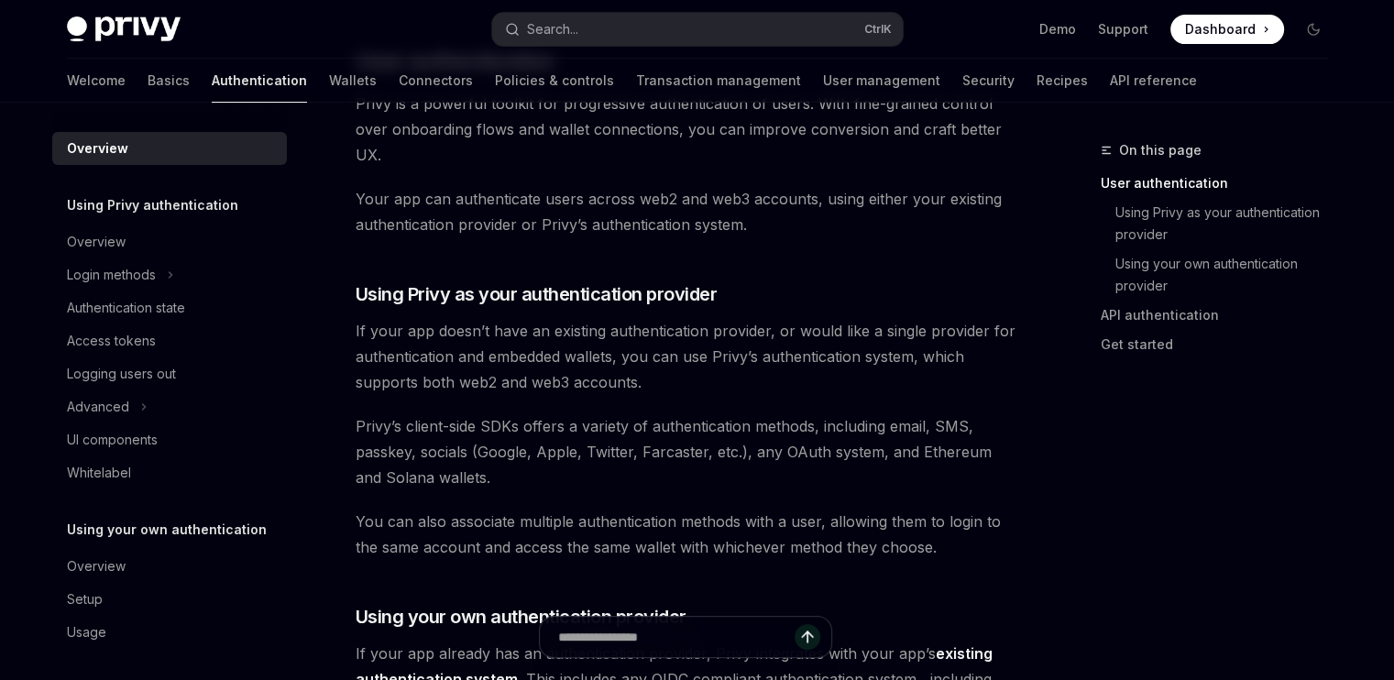
scroll to position [464, 0]
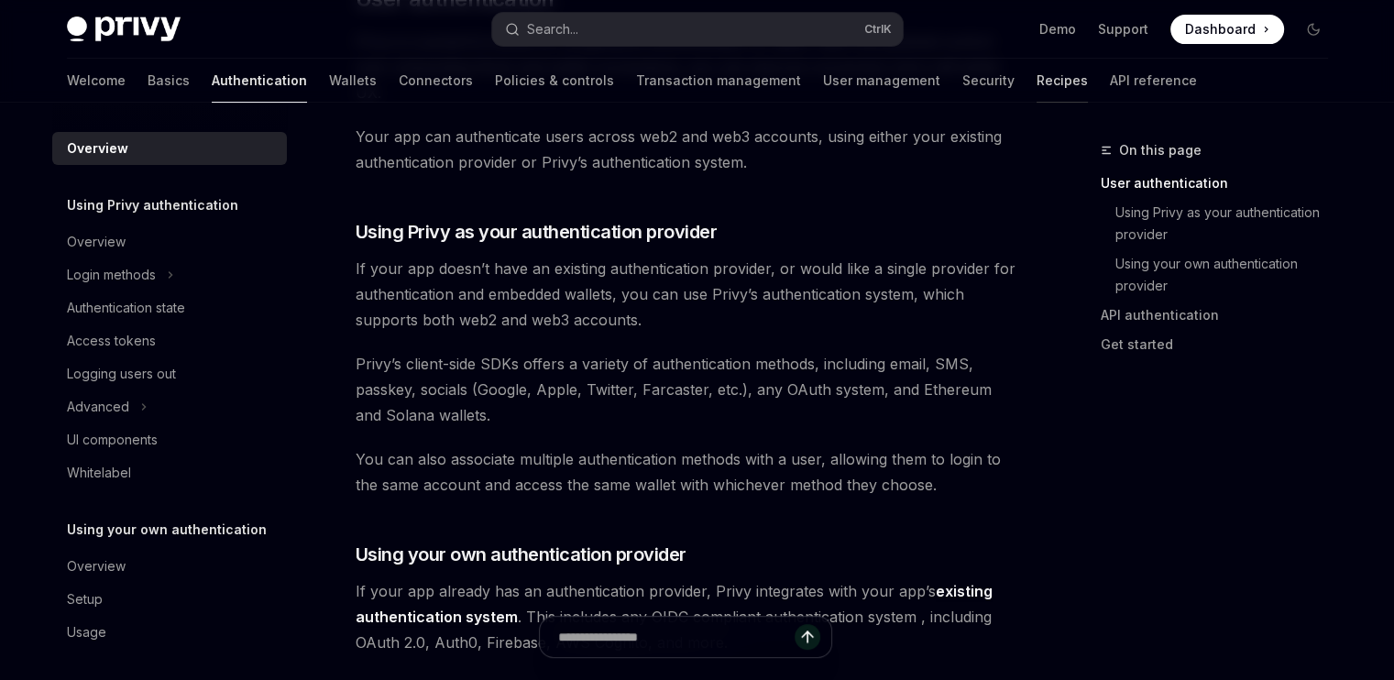
click at [1037, 94] on link "Recipes" at bounding box center [1062, 81] width 51 height 44
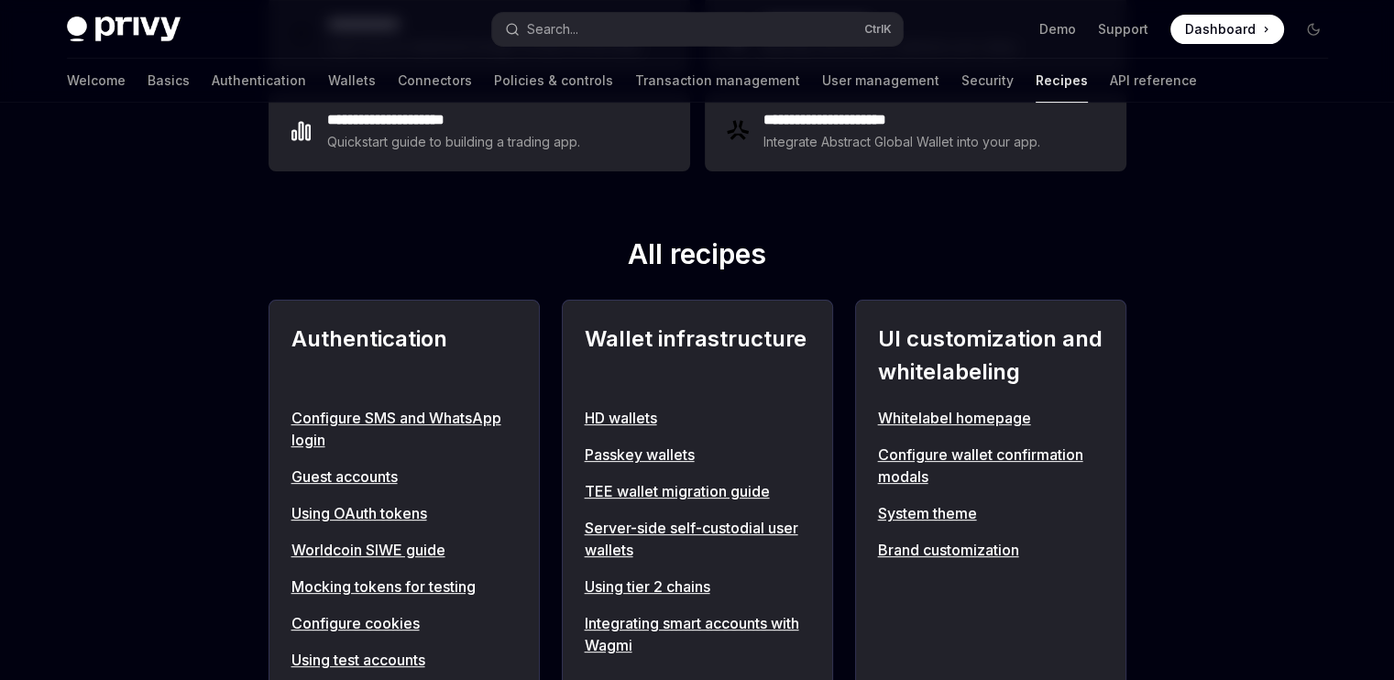
scroll to position [623, 0]
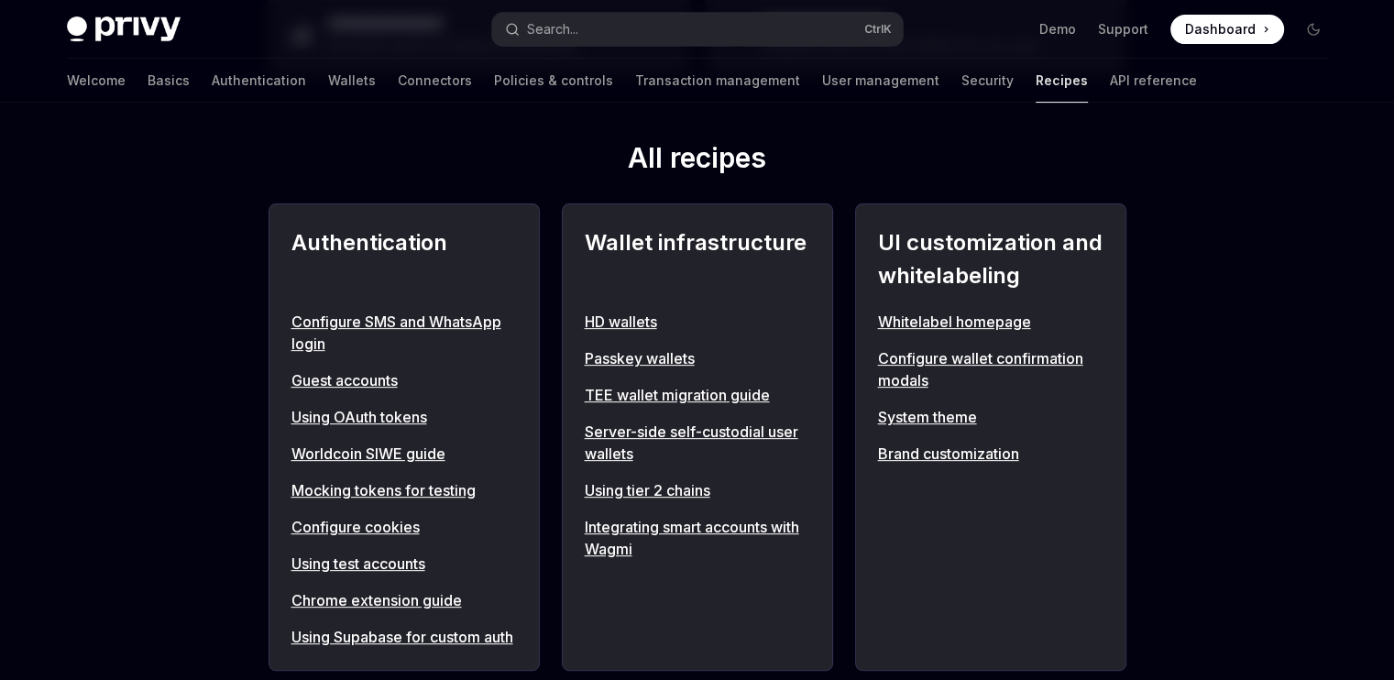
click at [622, 538] on link "Integrating smart accounts with Wagmi" at bounding box center [698, 538] width 226 height 44
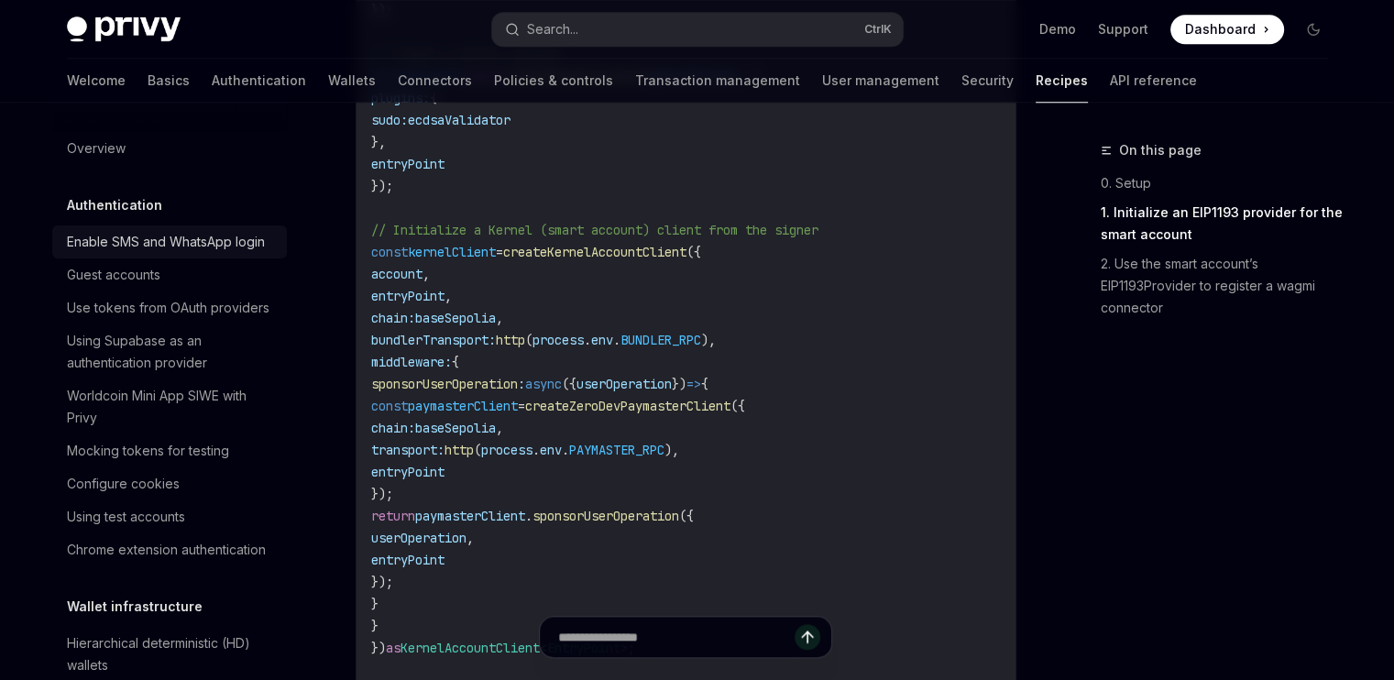
scroll to position [1724, 0]
click at [148, 89] on link "Basics" at bounding box center [169, 81] width 42 height 44
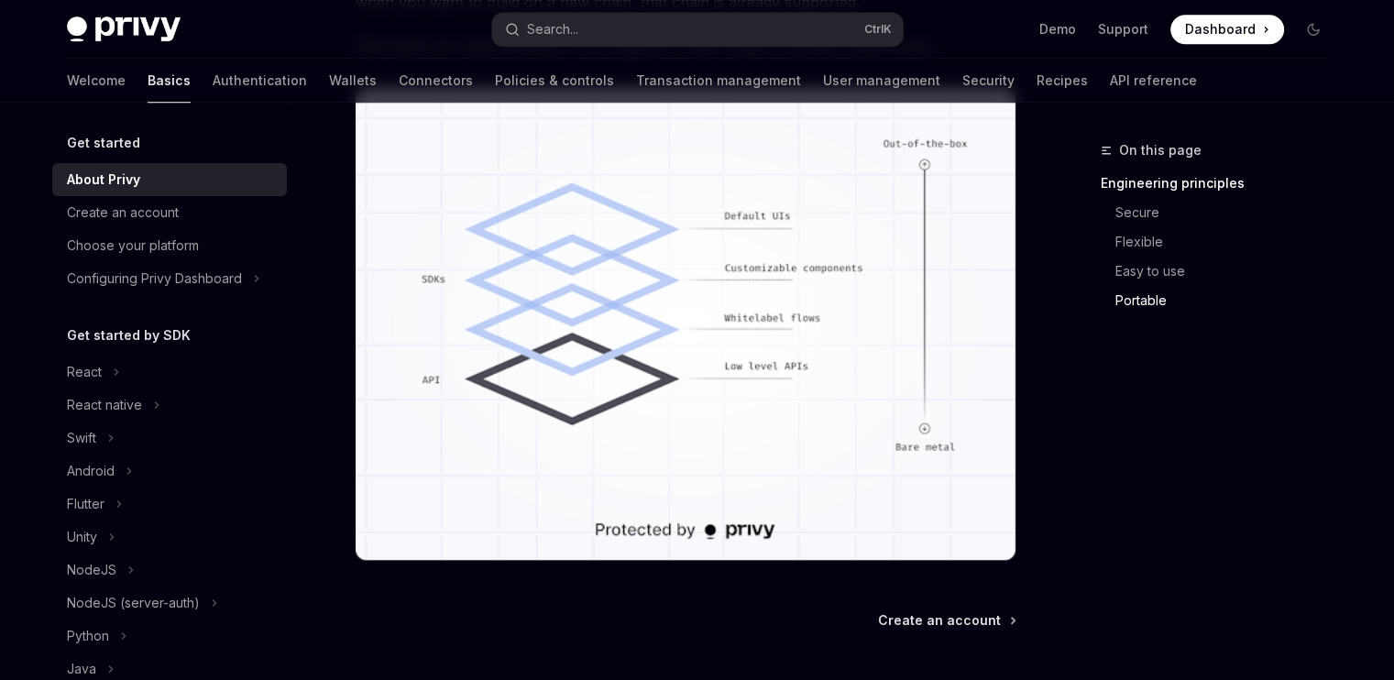
scroll to position [1741, 0]
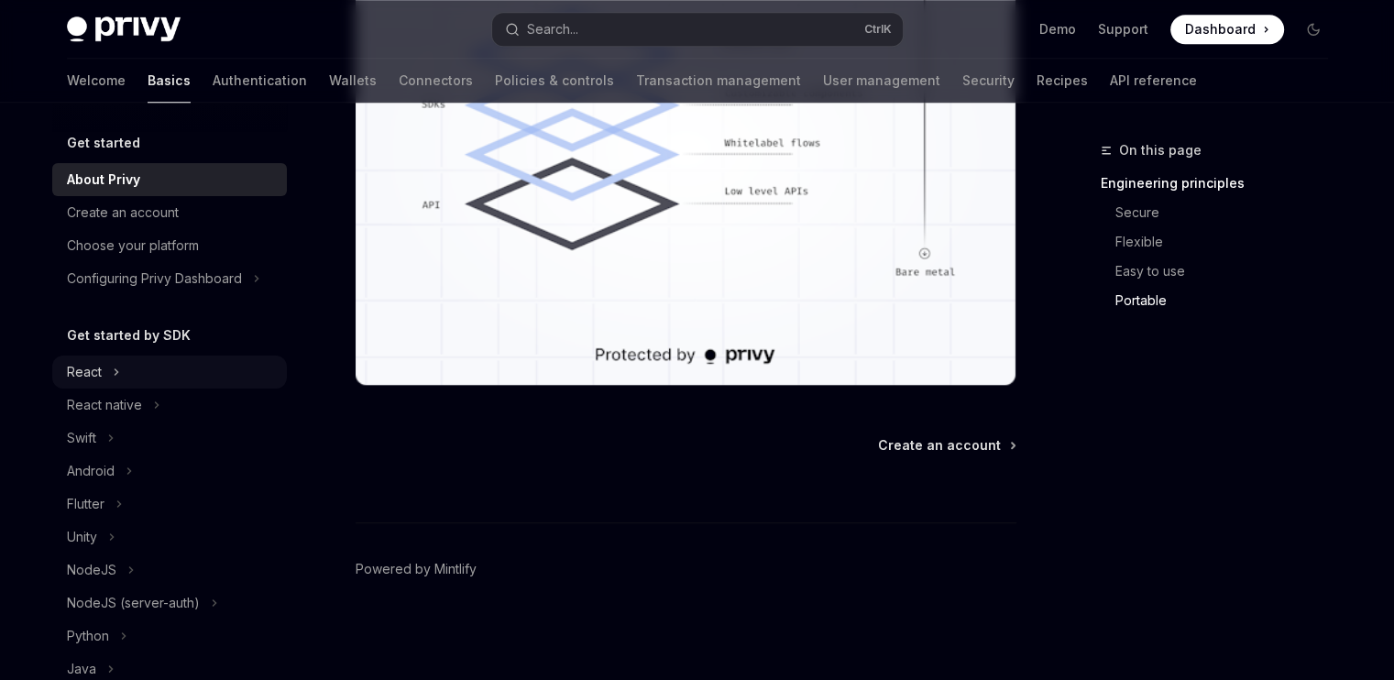
click at [113, 369] on icon at bounding box center [116, 372] width 7 height 22
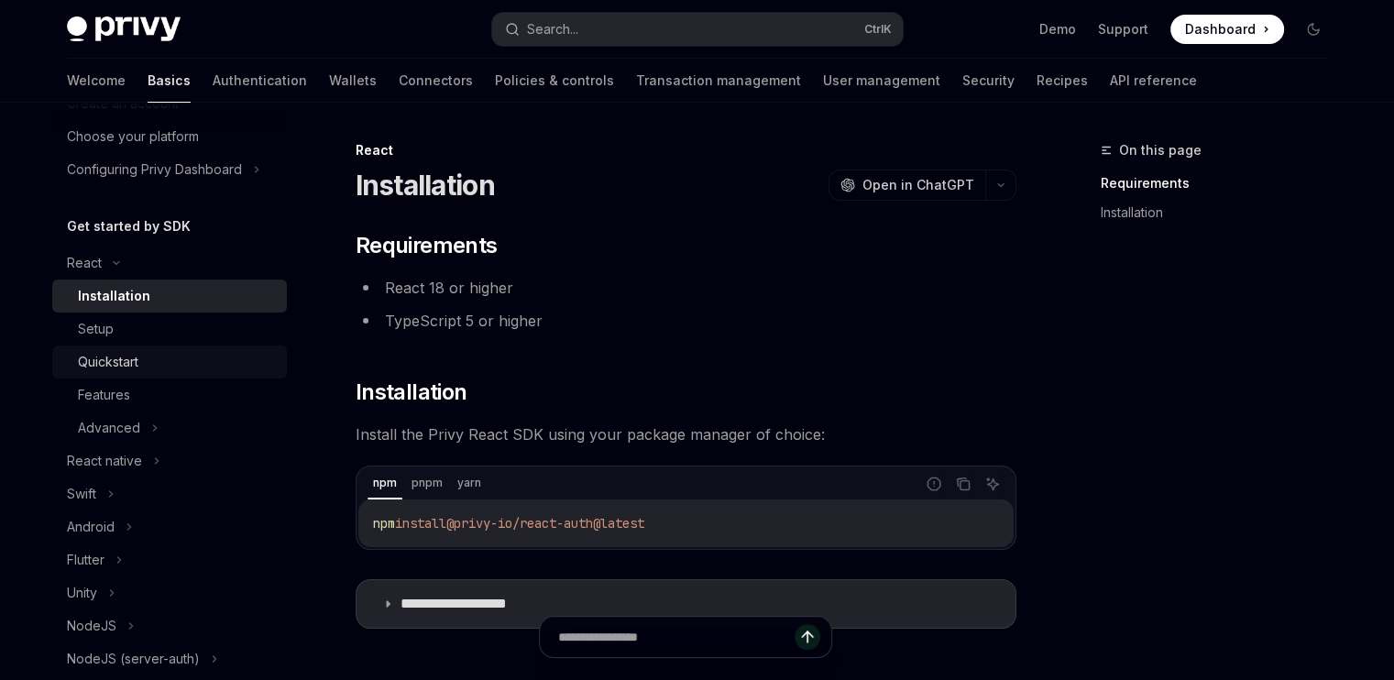
scroll to position [120, 0]
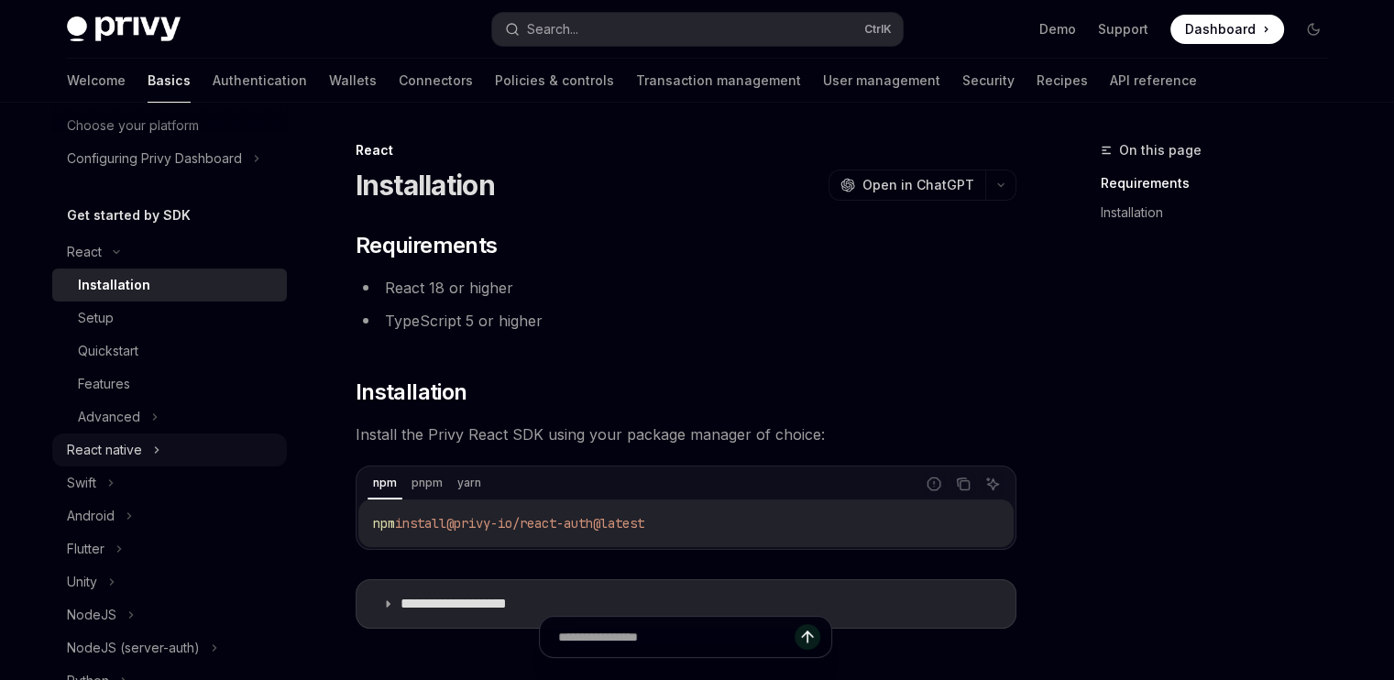
click at [99, 439] on div "React native" at bounding box center [104, 450] width 75 height 22
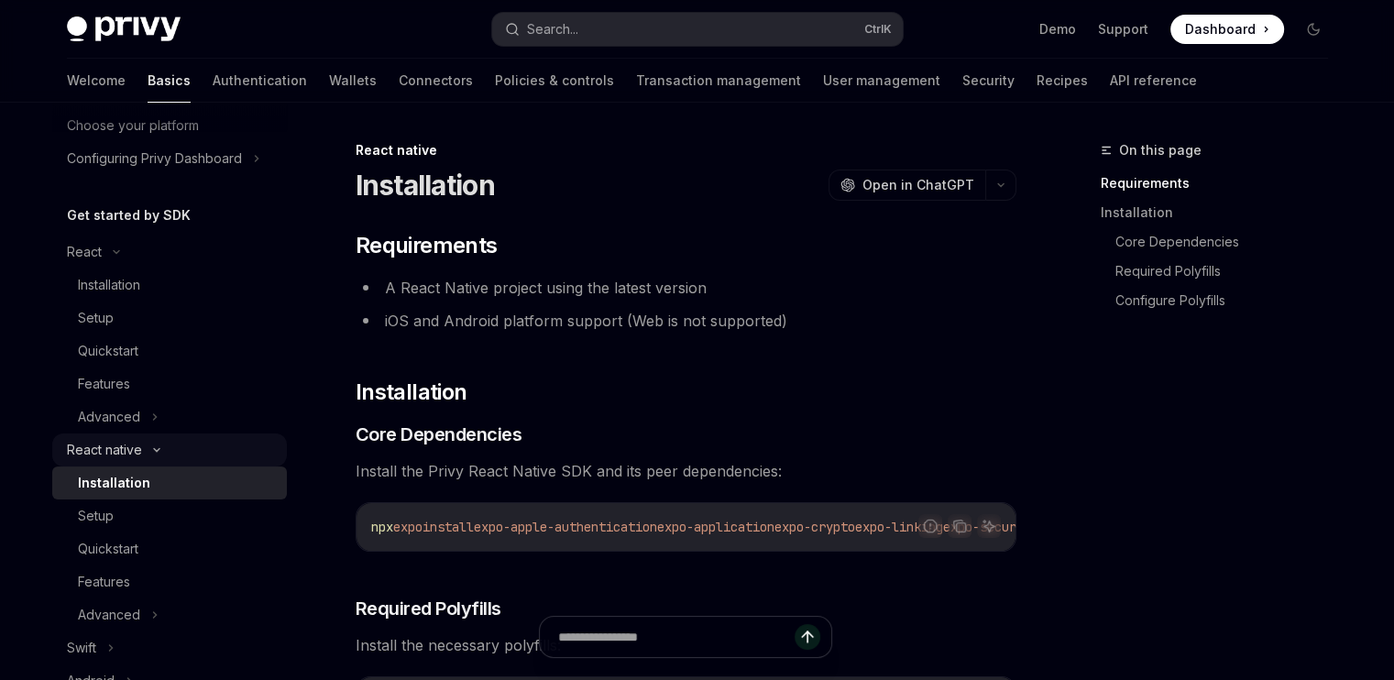
click at [99, 439] on div "React native" at bounding box center [104, 450] width 75 height 22
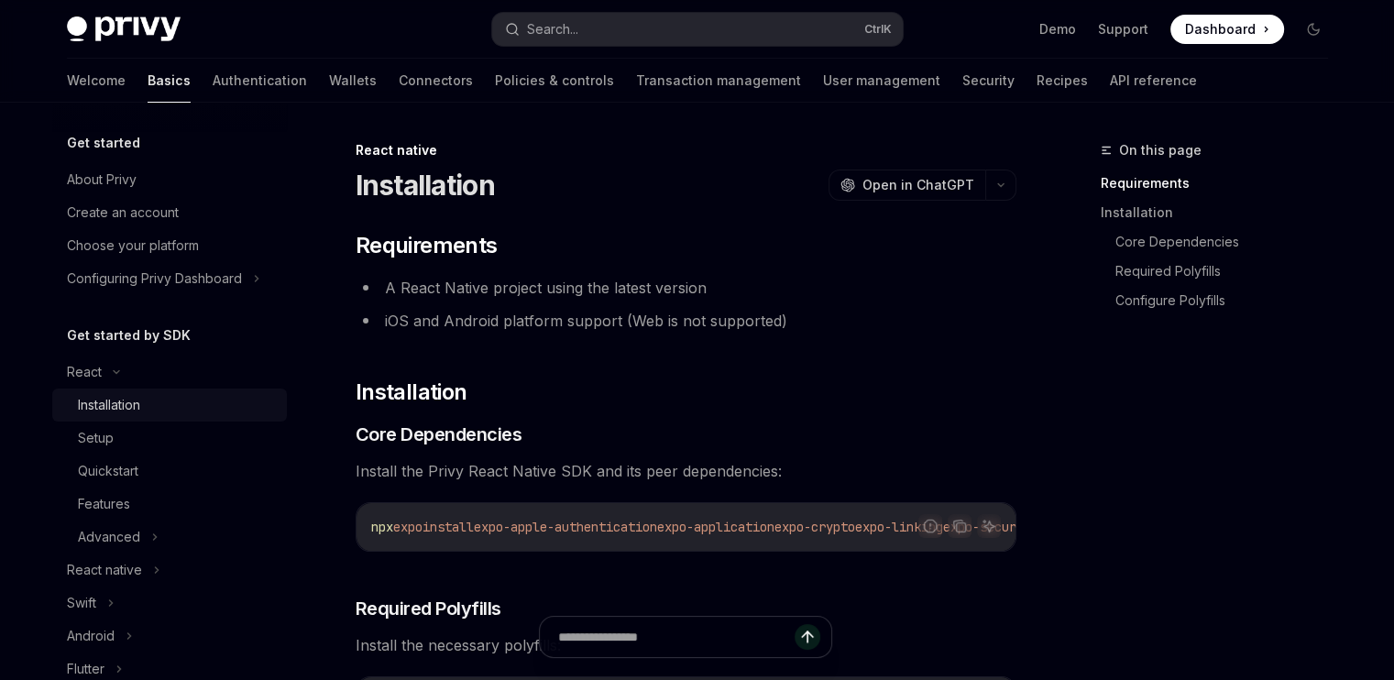
click at [99, 403] on div "Installation" at bounding box center [109, 405] width 62 height 22
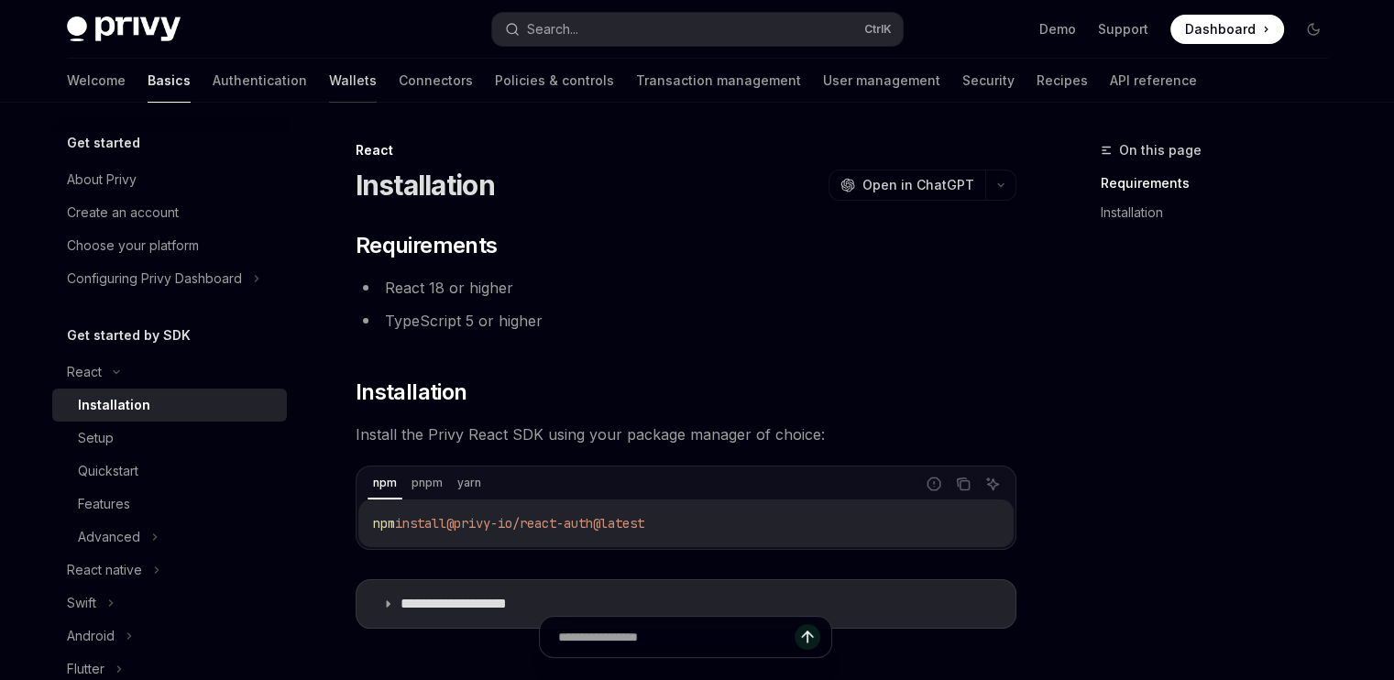
click at [329, 72] on link "Wallets" at bounding box center [353, 81] width 48 height 44
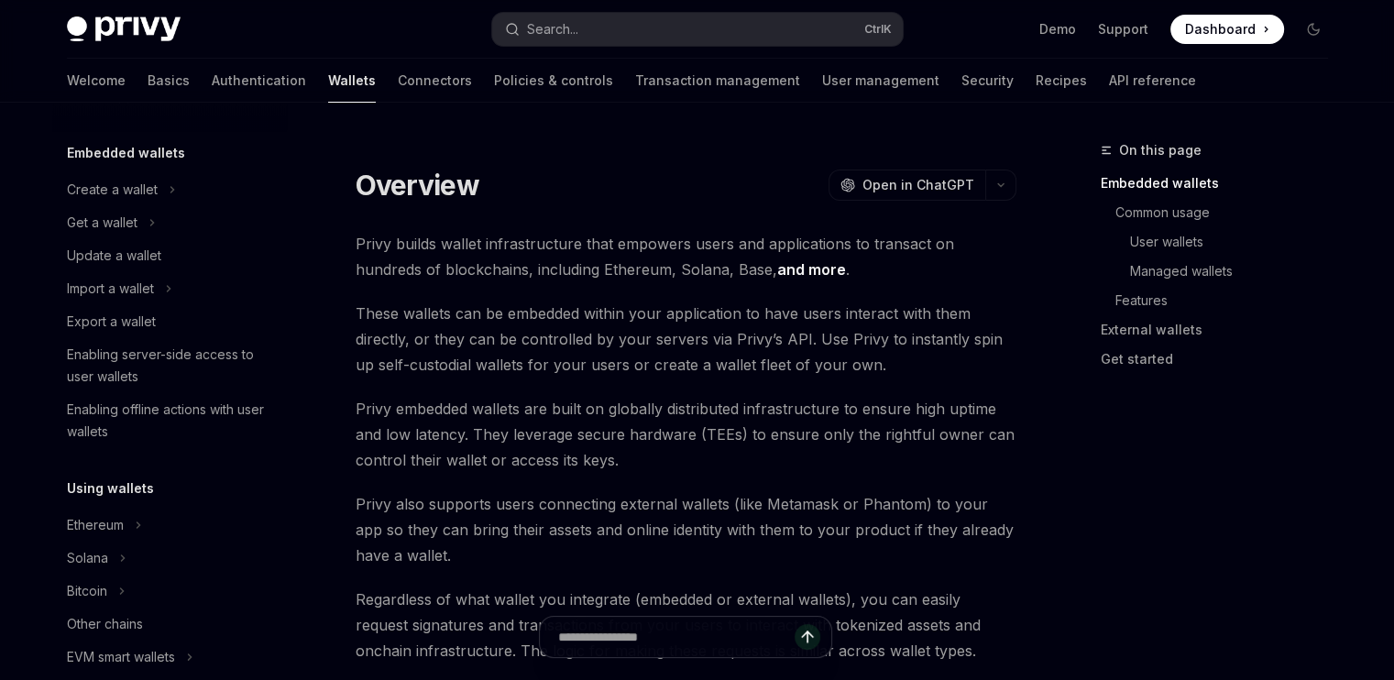
scroll to position [161, 0]
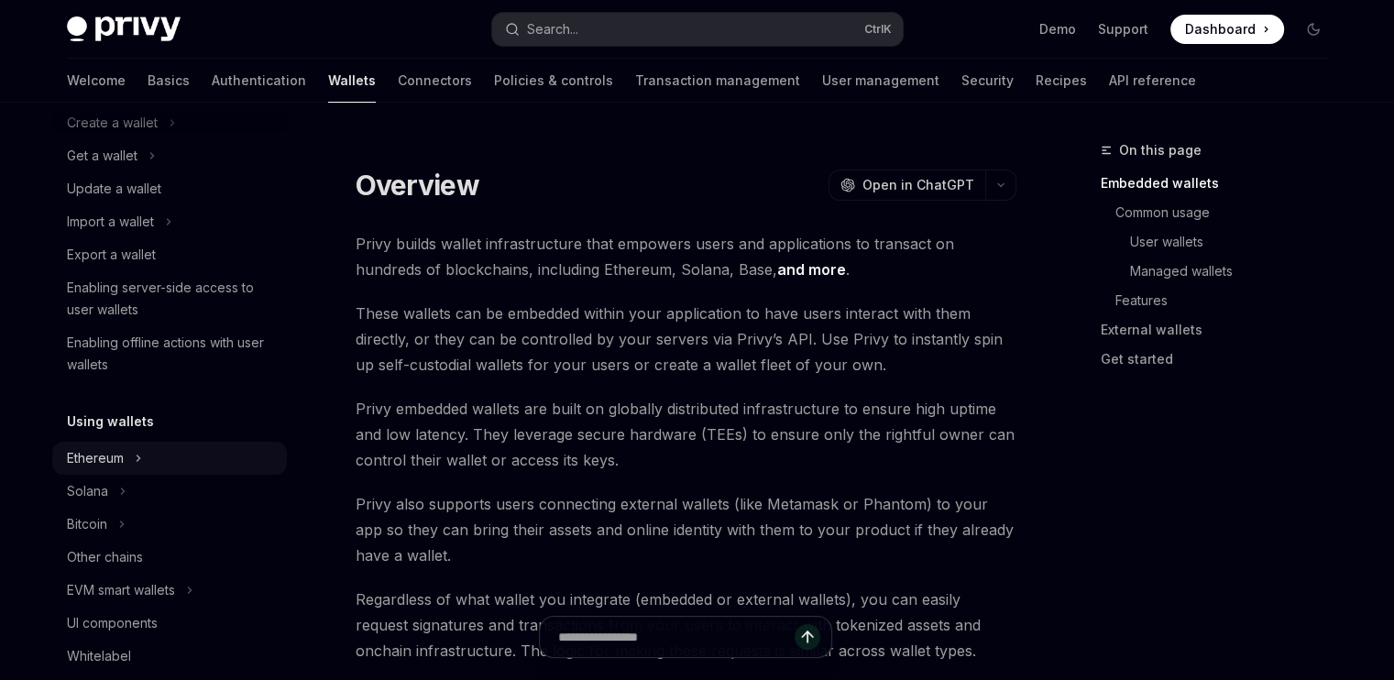
click at [132, 457] on div "Ethereum" at bounding box center [169, 458] width 235 height 33
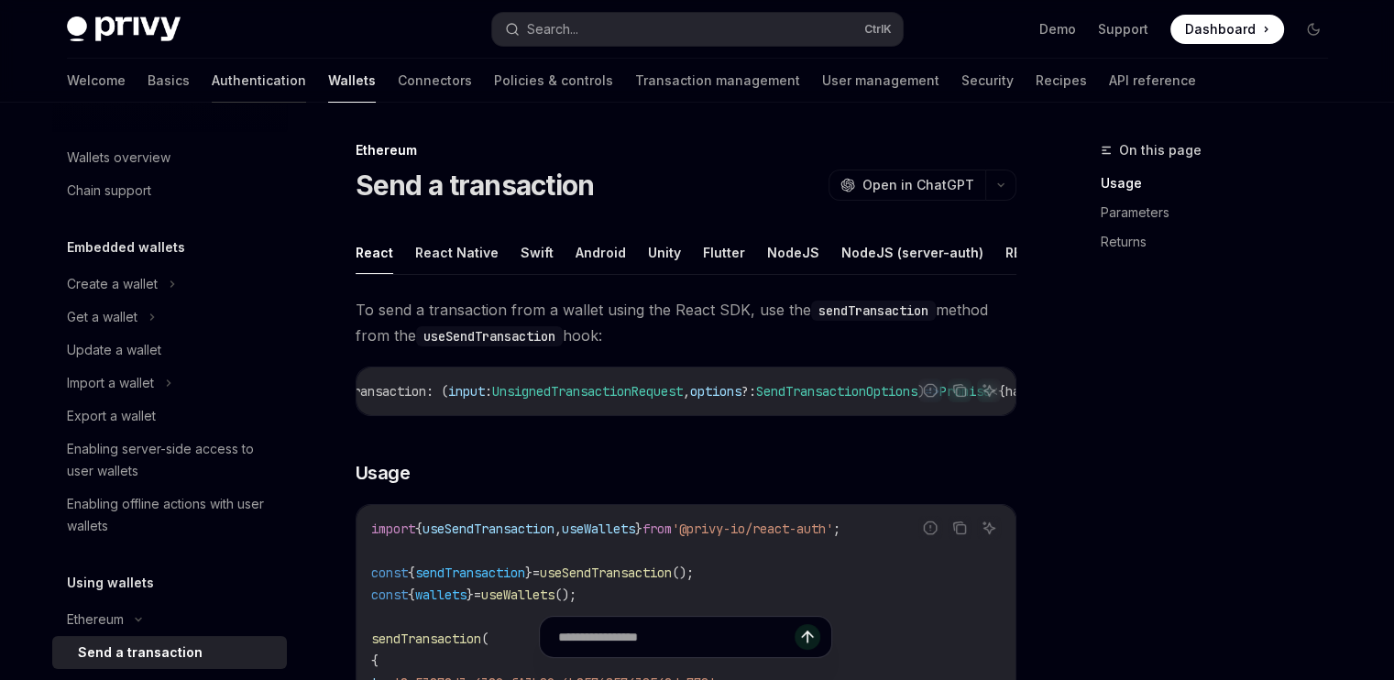
click at [212, 81] on link "Authentication" at bounding box center [259, 81] width 94 height 44
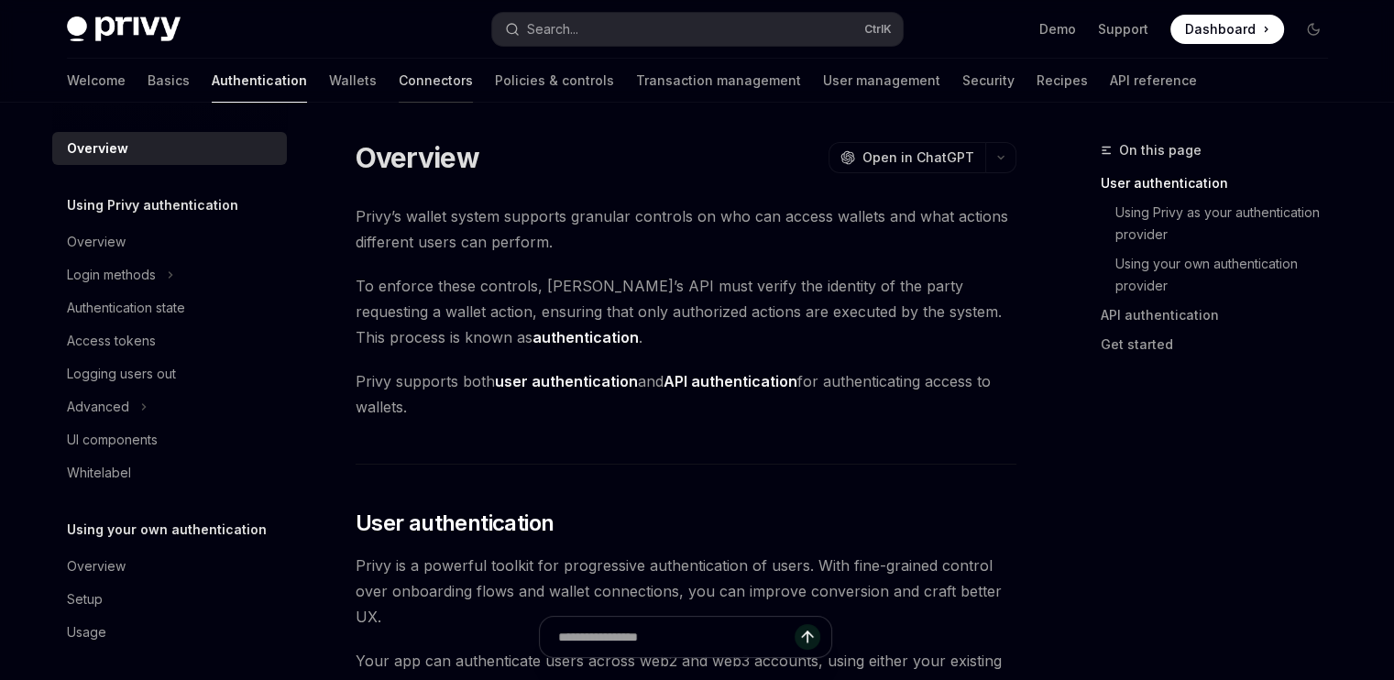
click at [399, 84] on link "Connectors" at bounding box center [436, 81] width 74 height 44
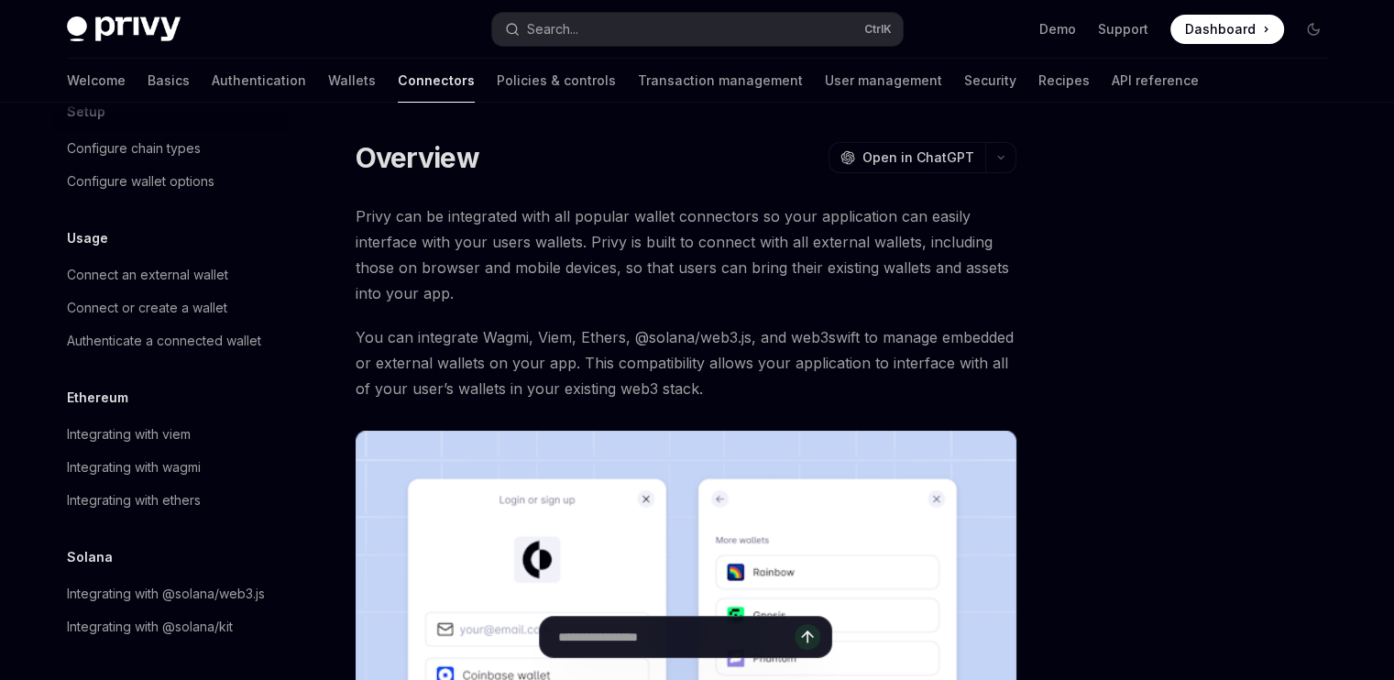
scroll to position [28, 0]
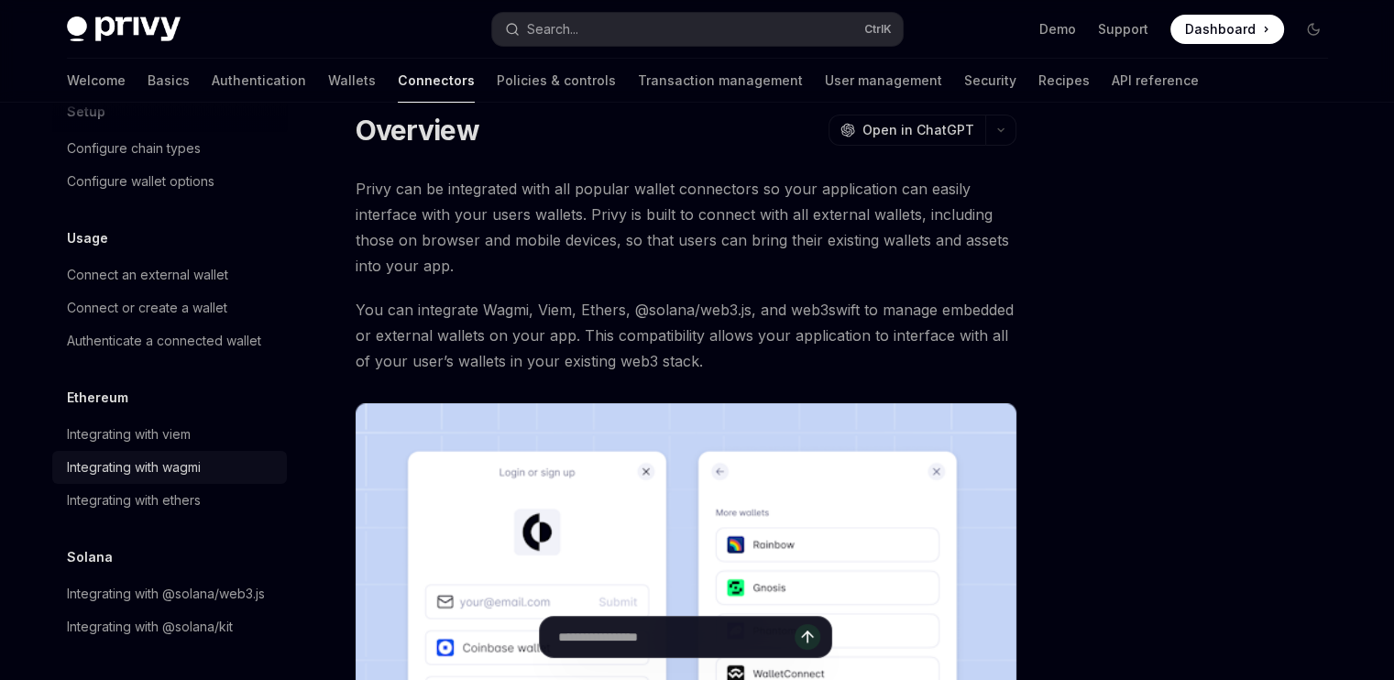
click at [133, 457] on div "Integrating with wagmi" at bounding box center [134, 468] width 134 height 22
type textarea "*"
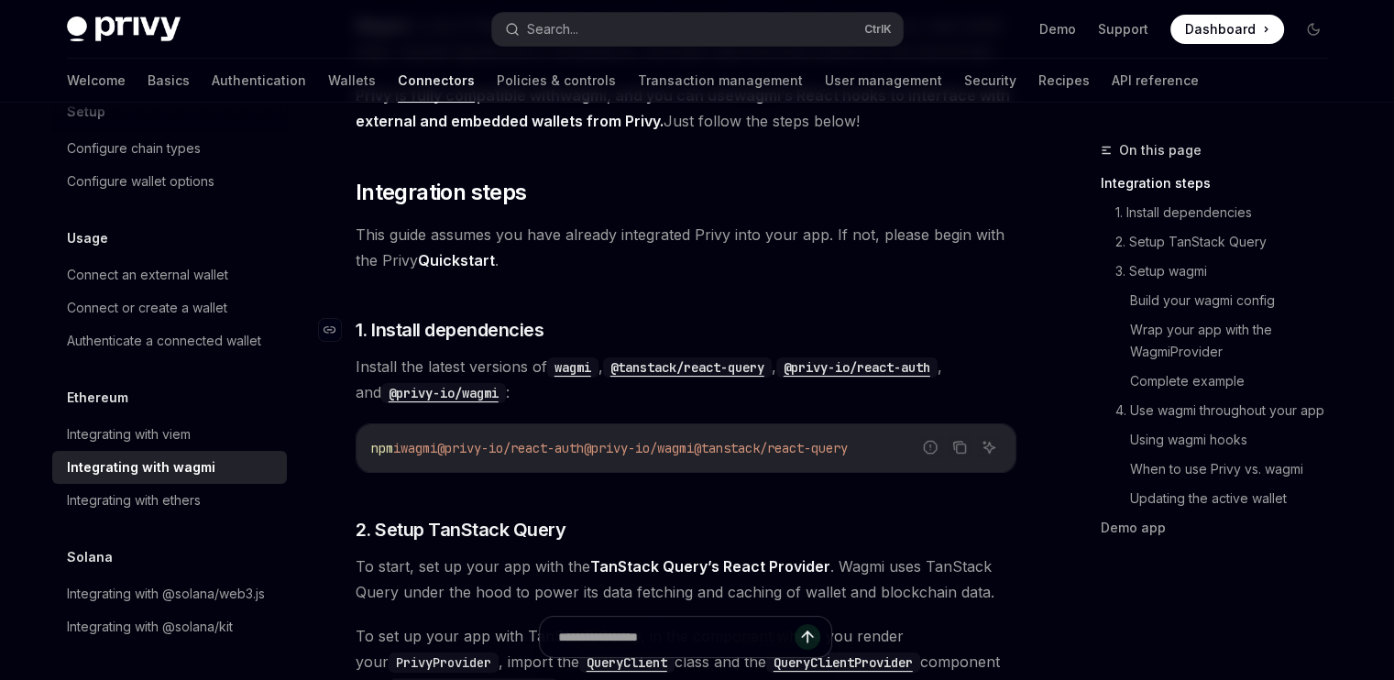
scroll to position [220, 0]
click at [959, 448] on icon "Copy the contents from the code block" at bounding box center [960, 445] width 15 height 15
